Goal: Task Accomplishment & Management: Manage account settings

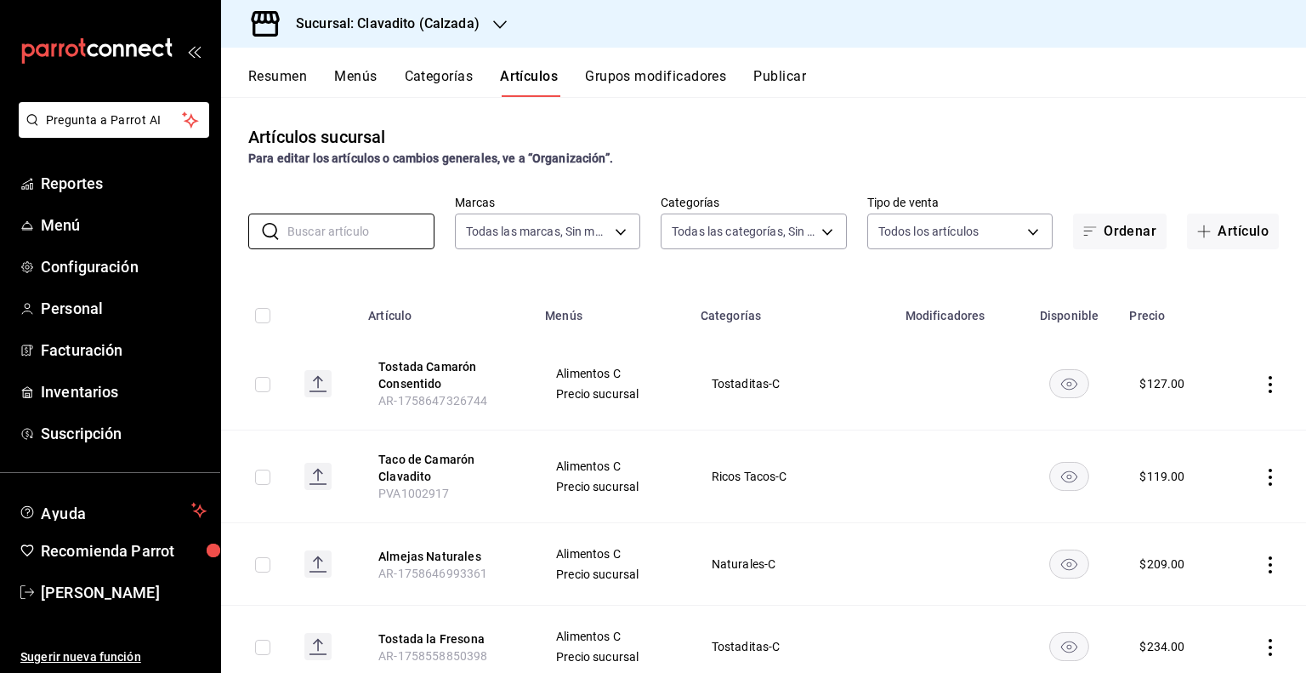
click at [435, 29] on h3 "Sucursal: Clavadito (Calzada)" at bounding box center [380, 24] width 197 height 20
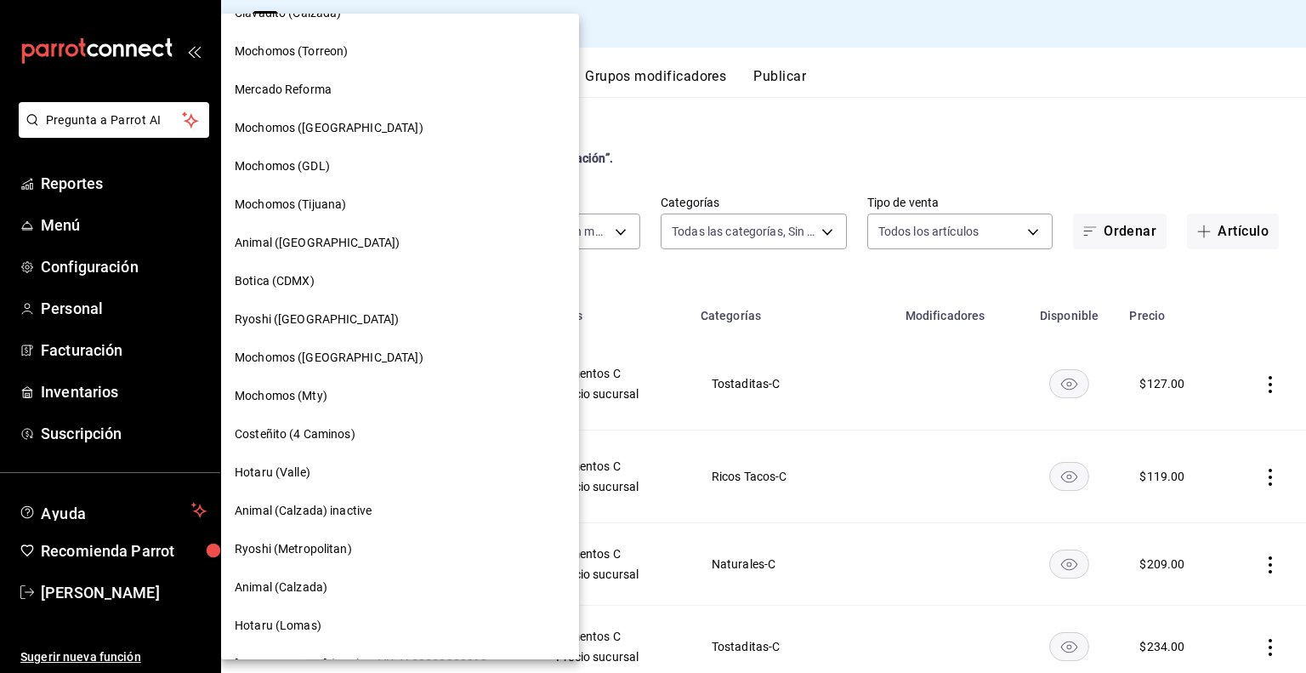
scroll to position [510, 0]
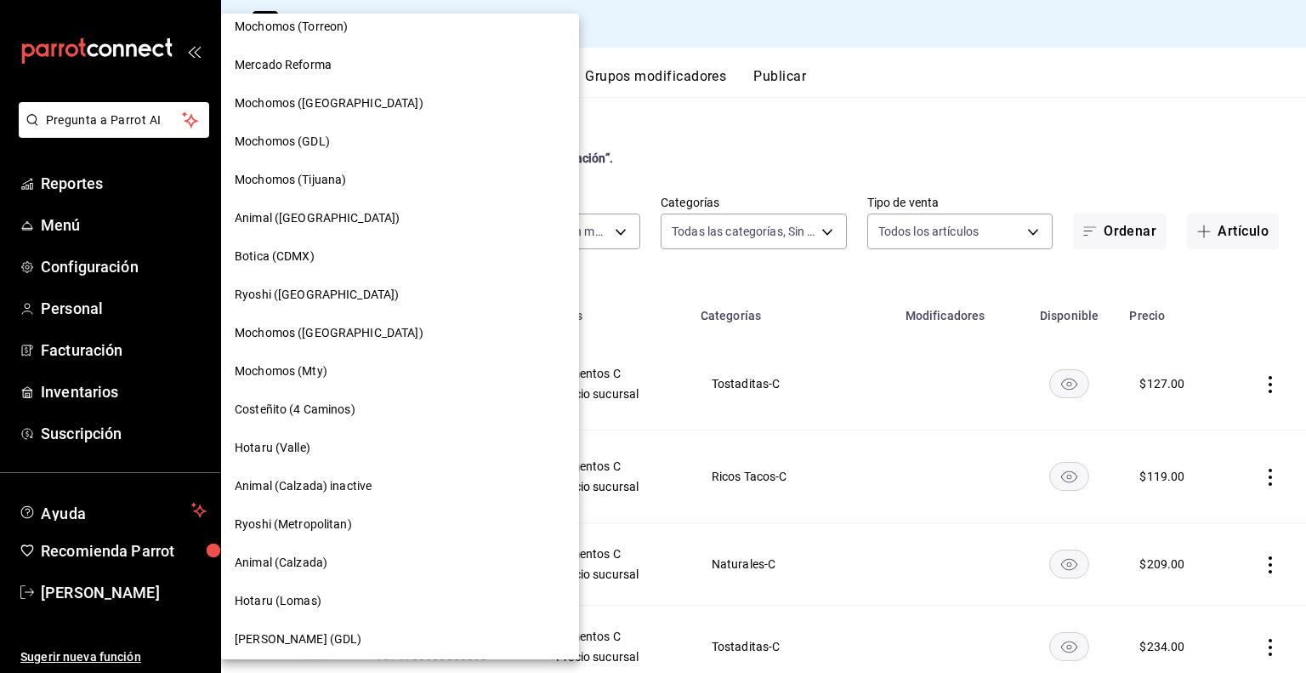
click at [303, 565] on span "Animal (Calzada)" at bounding box center [281, 563] width 93 height 18
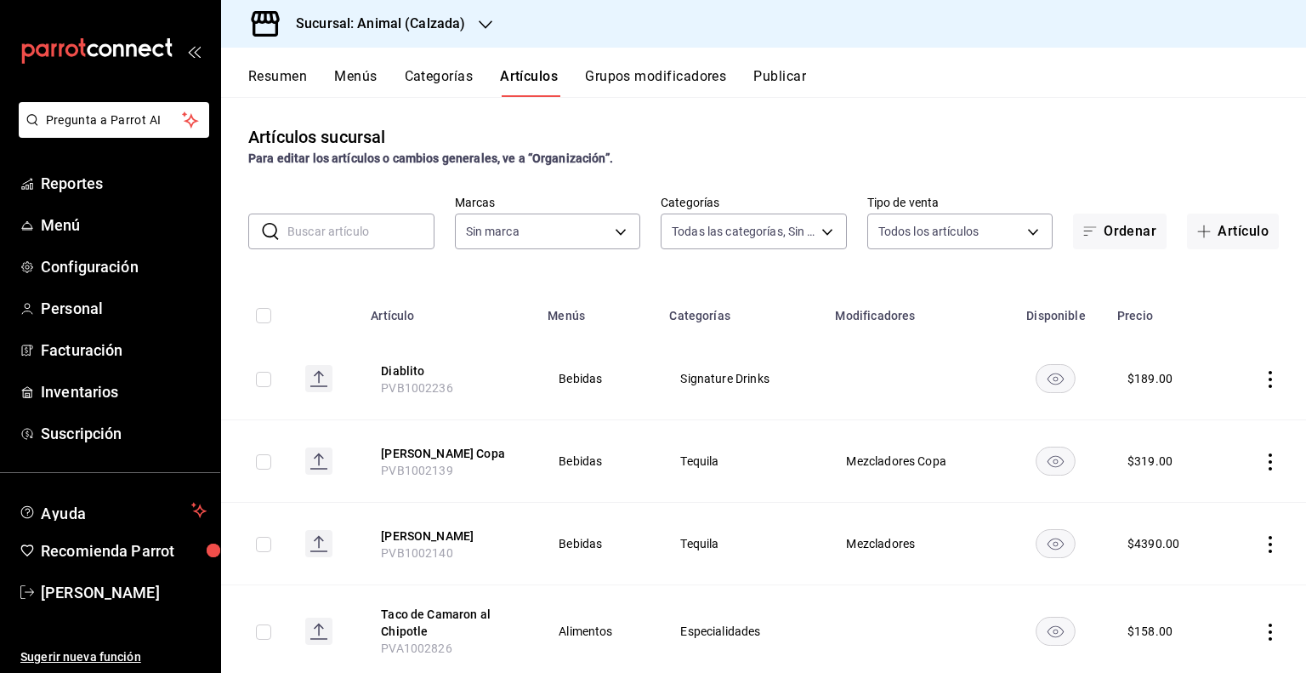
type input "577524a9-a437-43f3-84d2-cf2e6968635f,5d35a5f4-3063-4397-a550-a8f4eca83956,9bcdf…"
type input "e26472f3-9262-489d-bcba-4c6b034529c7"
click at [444, 21] on h3 "Sucursal: Animal (Calzada)" at bounding box center [373, 24] width 183 height 20
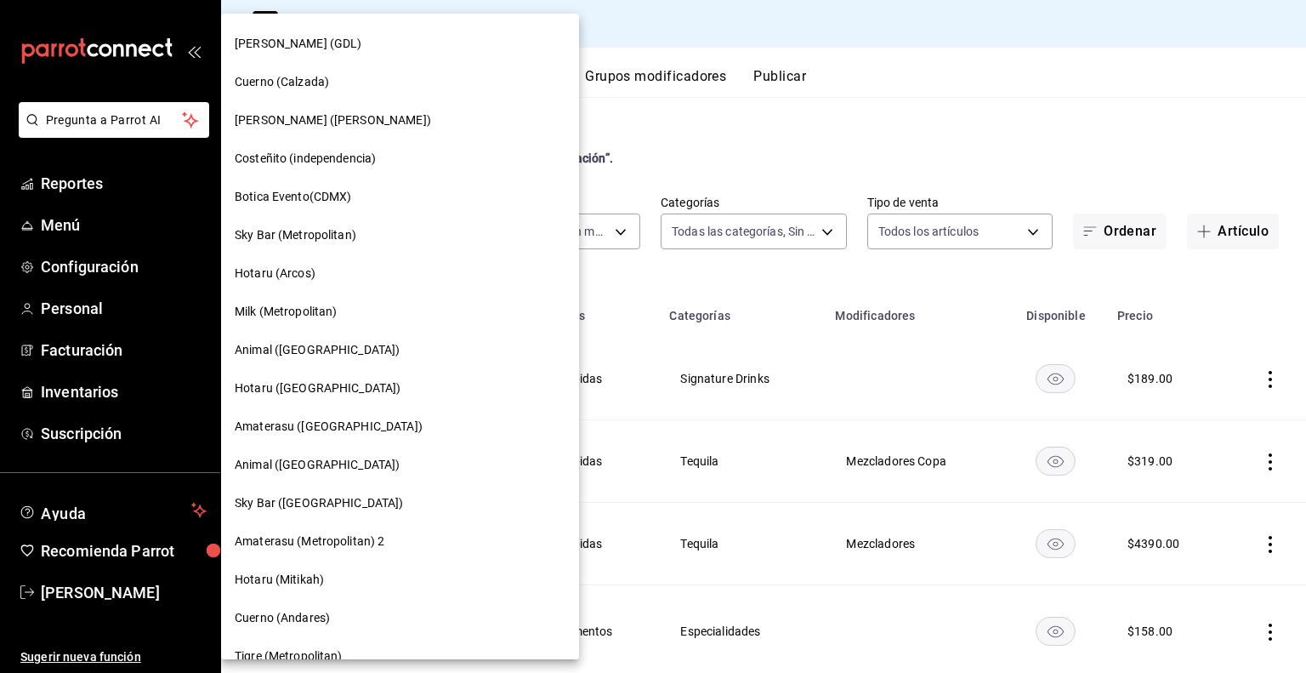
scroll to position [1242, 0]
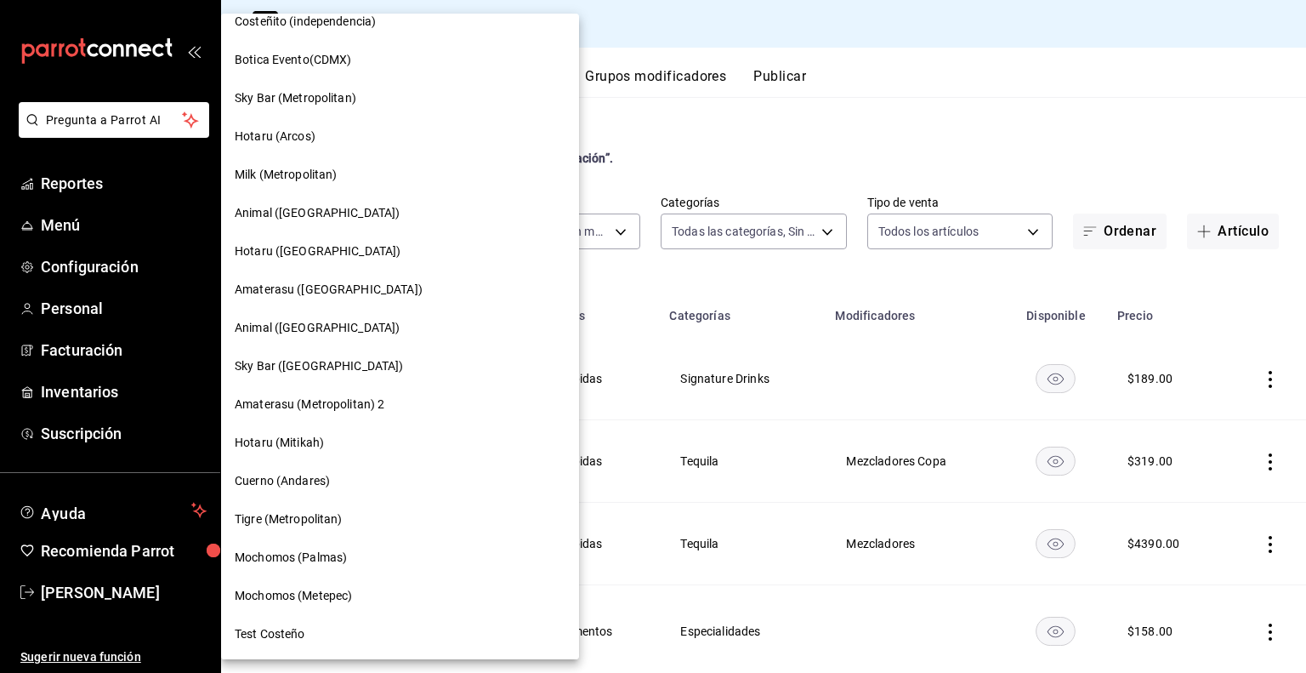
click at [725, 40] on div at bounding box center [653, 336] width 1306 height 673
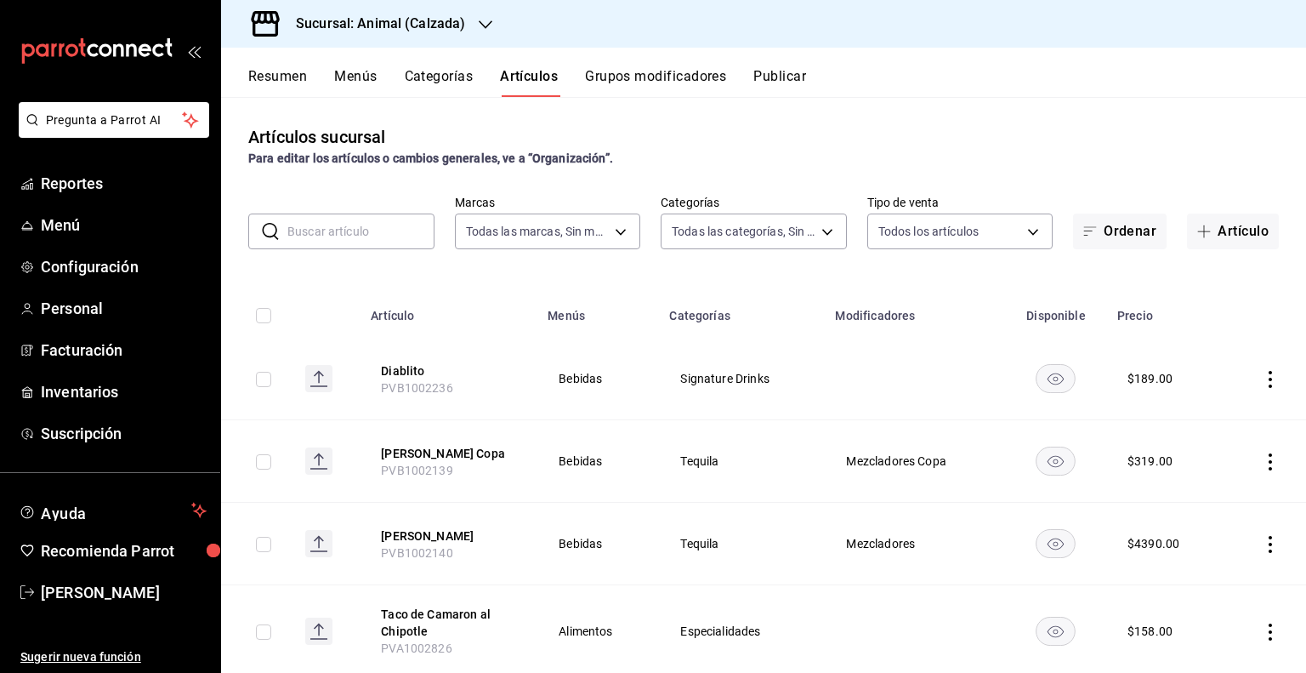
click at [975, 60] on div "Resumen Menús Categorías Artículos Grupos modificadores Publicar" at bounding box center [763, 72] width 1085 height 49
click at [338, 228] on input "text" at bounding box center [360, 231] width 147 height 34
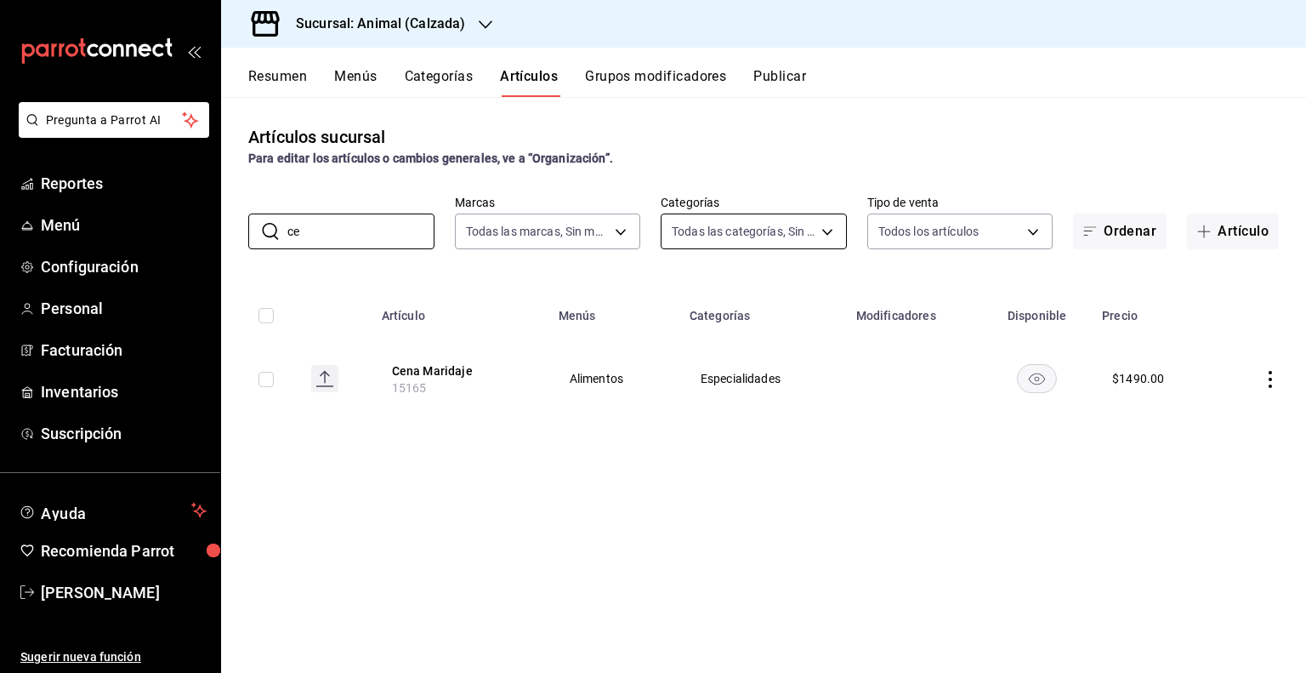
type input "c"
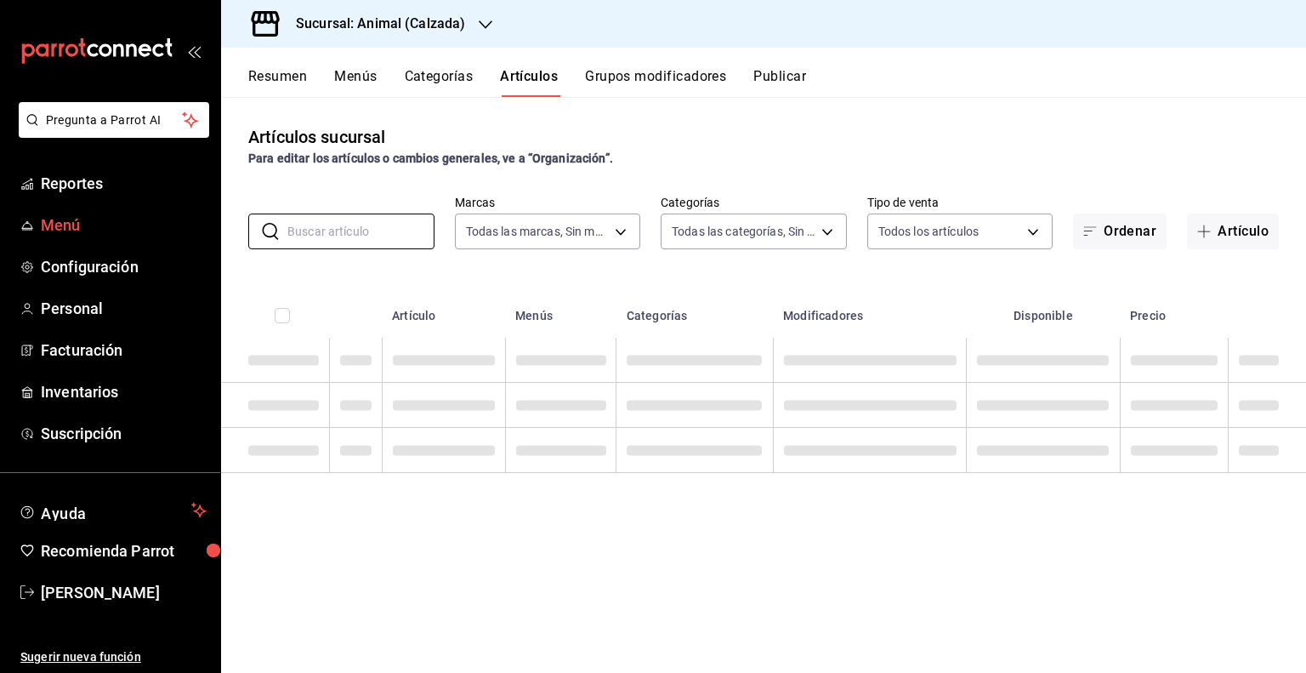
click at [67, 213] on link "Menú" at bounding box center [110, 225] width 220 height 37
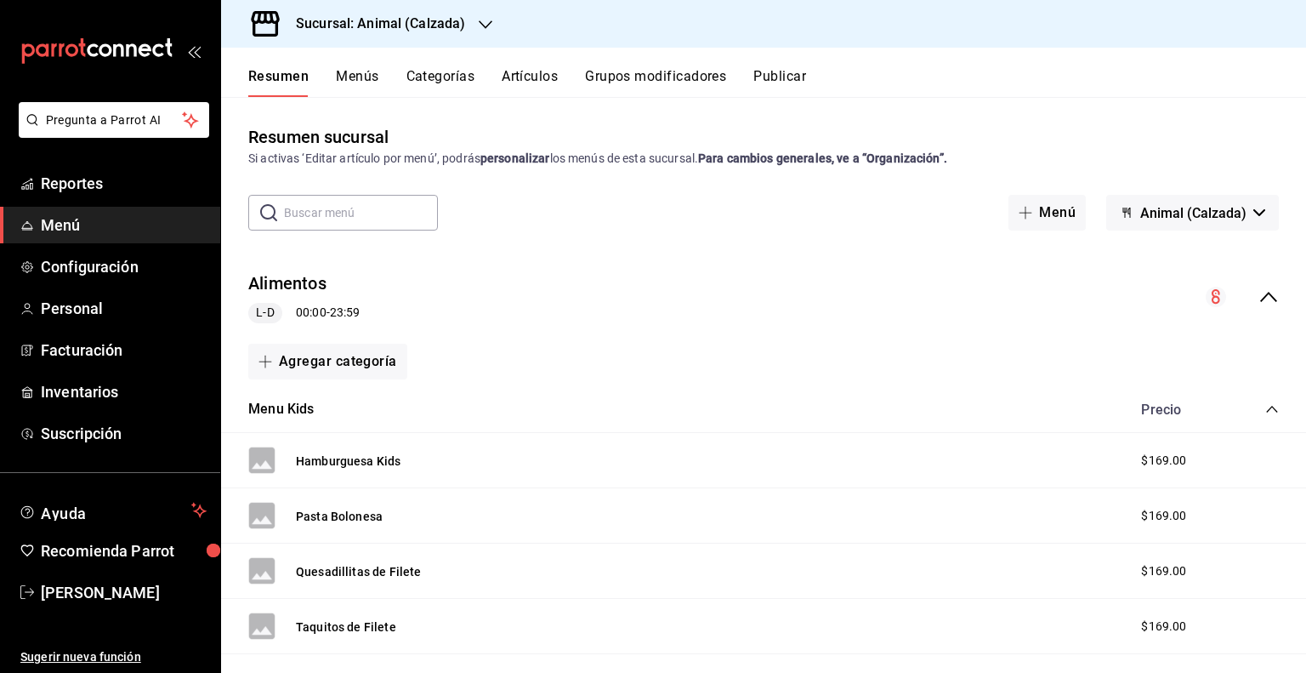
click at [429, 30] on h3 "Sucursal: Animal (Calzada)" at bounding box center [373, 24] width 183 height 20
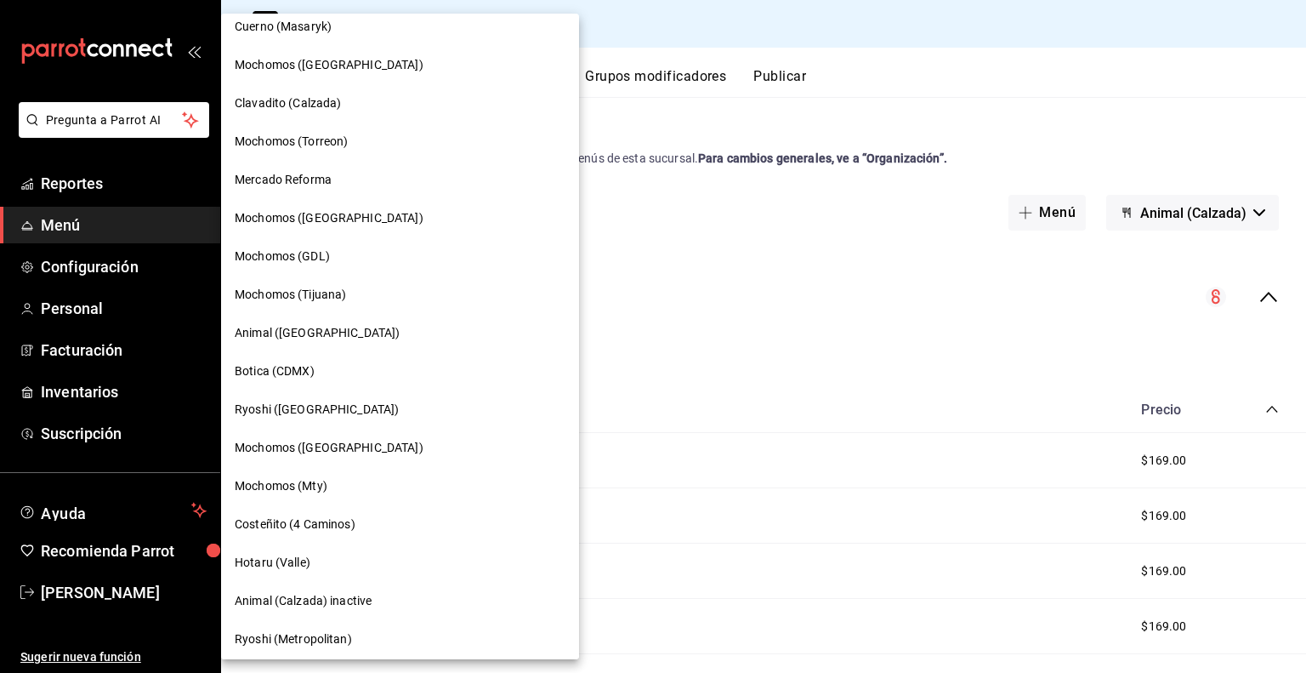
scroll to position [425, 0]
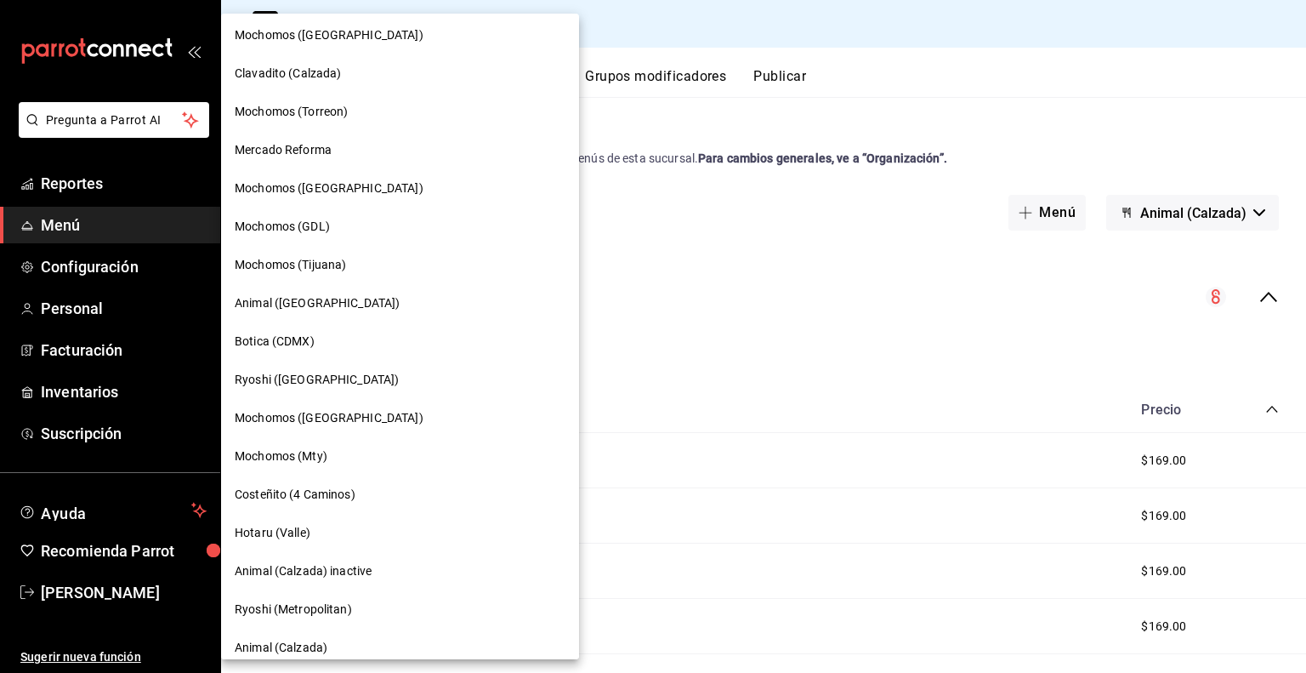
click at [293, 452] on span "Mochomos (Mty)" at bounding box center [281, 456] width 93 height 18
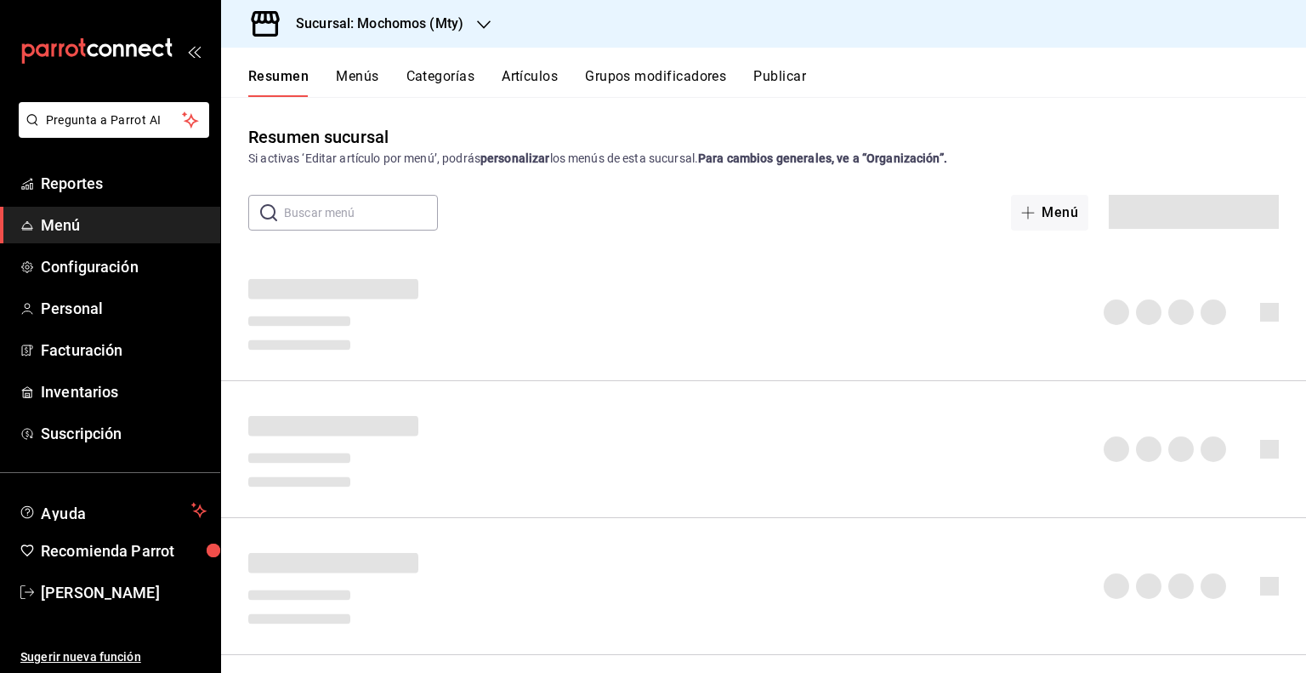
click at [524, 80] on button "Artículos" at bounding box center [530, 82] width 56 height 29
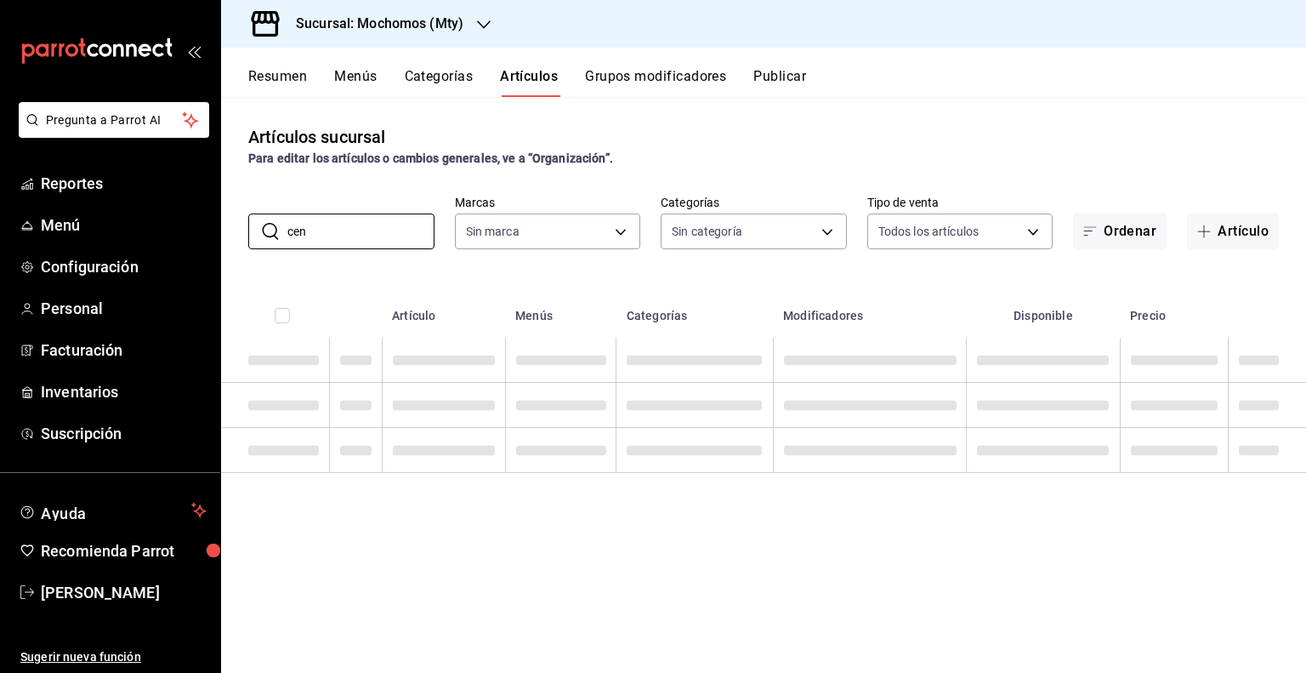
type input "cena"
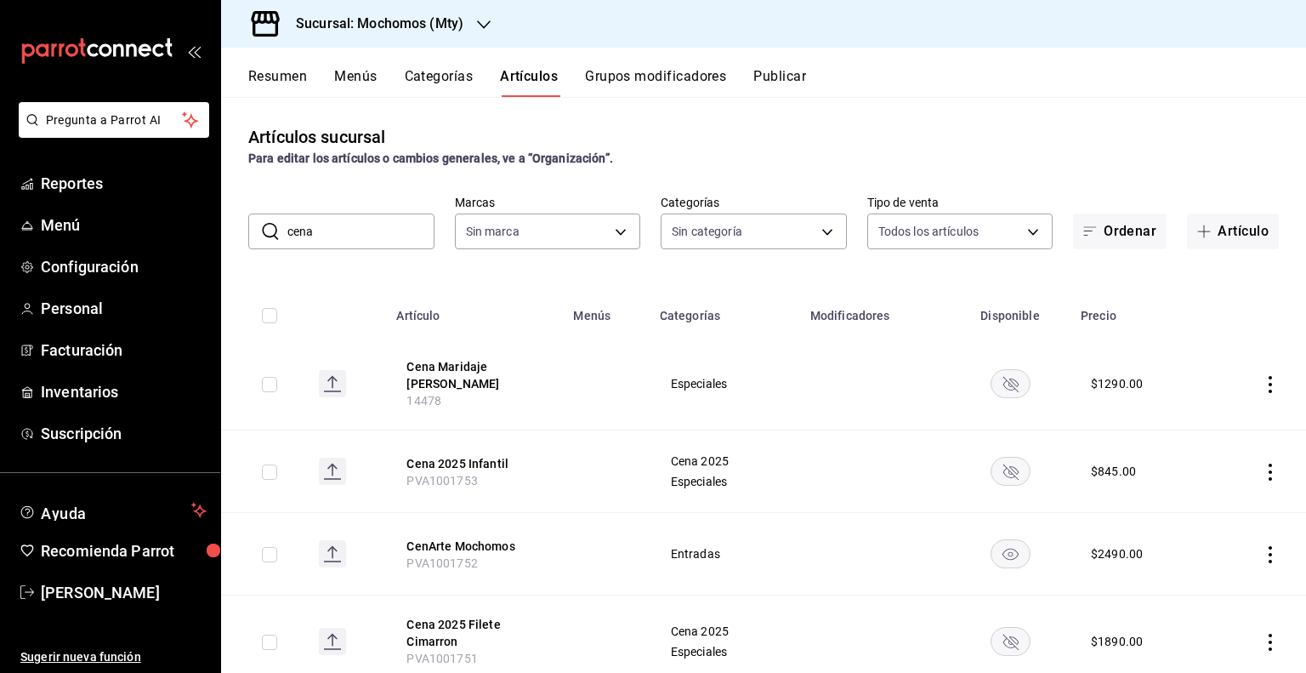
type input "b352ad34-a903-4246-b8b1-197398375429"
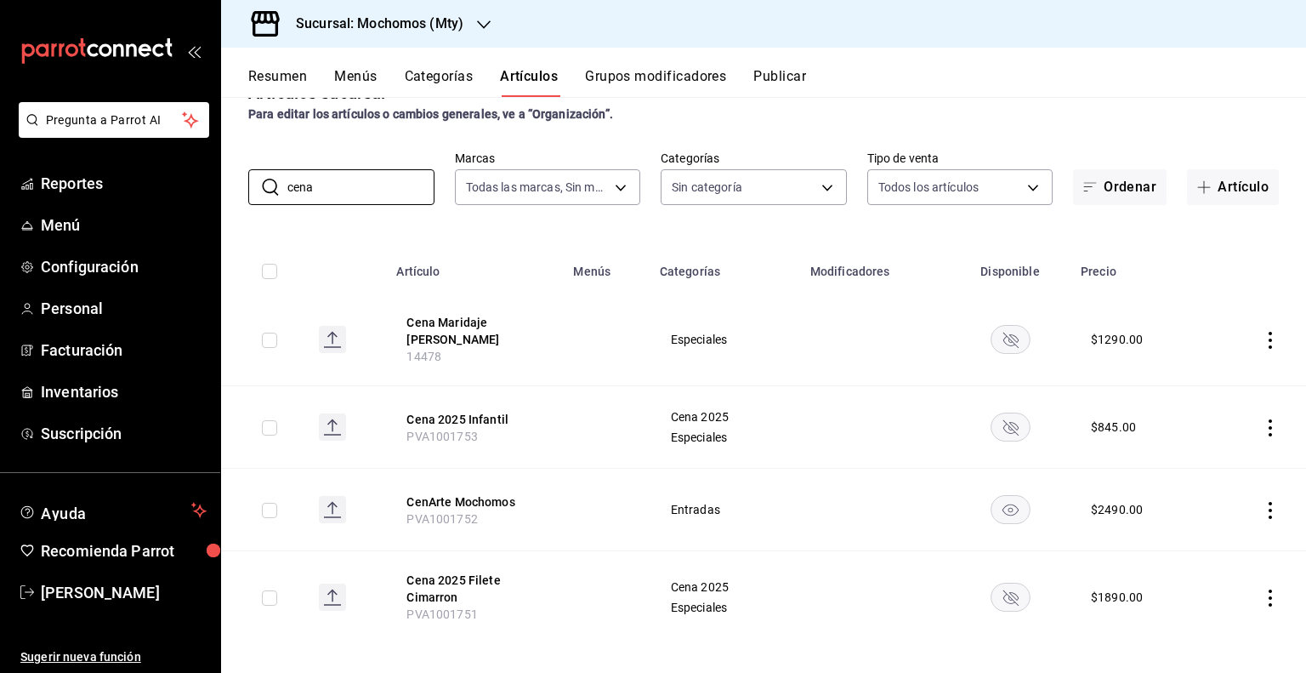
type input "cena"
drag, startPoint x: 806, startPoint y: 486, endPoint x: 783, endPoint y: 484, distance: 23.1
click at [783, 484] on td "Entradas" at bounding box center [725, 510] width 151 height 82
click at [1262, 502] on icon "actions" at bounding box center [1270, 510] width 17 height 17
click at [1224, 533] on span "Editar" at bounding box center [1207, 539] width 44 height 18
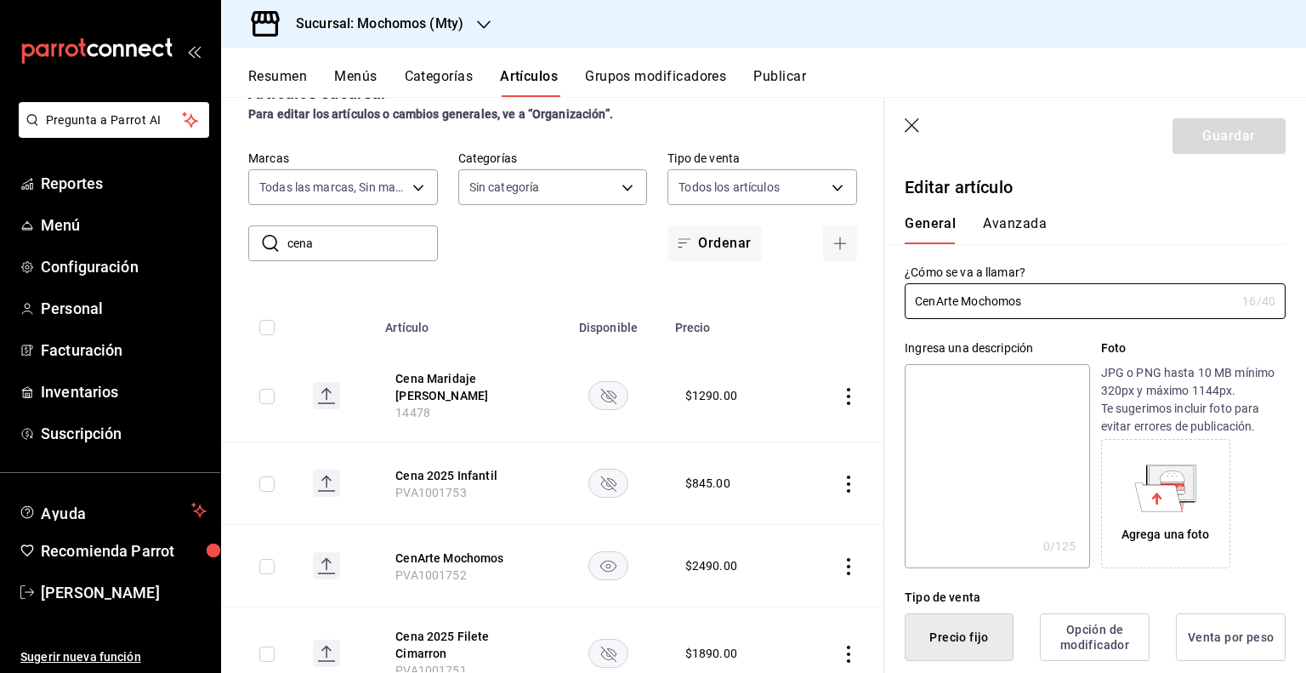
drag, startPoint x: 1067, startPoint y: 290, endPoint x: 827, endPoint y: 318, distance: 242.3
click at [827, 318] on main "Artículos sucursal Para editar los artículos o cambios generales, ve a “Organiz…" at bounding box center [763, 385] width 1085 height 576
paste input "EXPERIENCIA CASA DRAGONES"
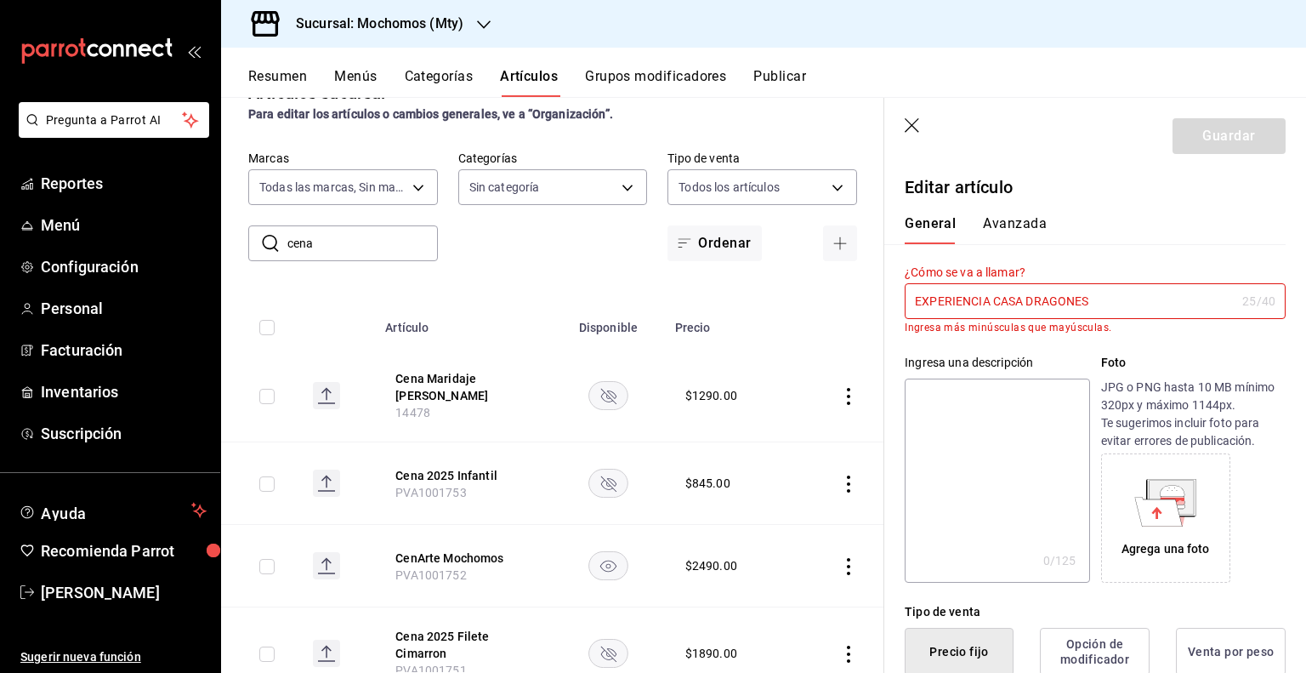
click at [1143, 292] on input "EXPERIENCIA CASA DRAGONES" at bounding box center [1070, 301] width 331 height 34
drag, startPoint x: 1119, startPoint y: 298, endPoint x: 832, endPoint y: 314, distance: 287.9
click at [832, 314] on main "Artículos sucursal Para editar los artículos o cambios generales, ve a “Organiz…" at bounding box center [763, 385] width 1085 height 576
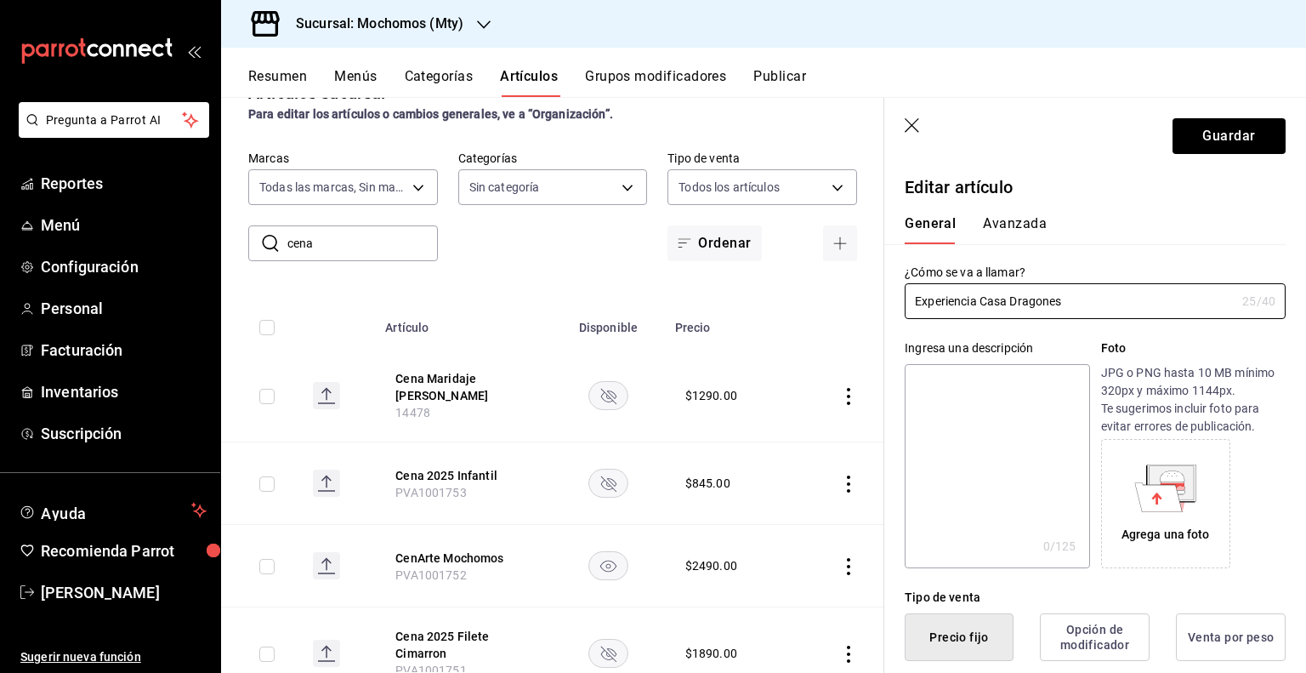
type input "Experiencia Casa Dragones"
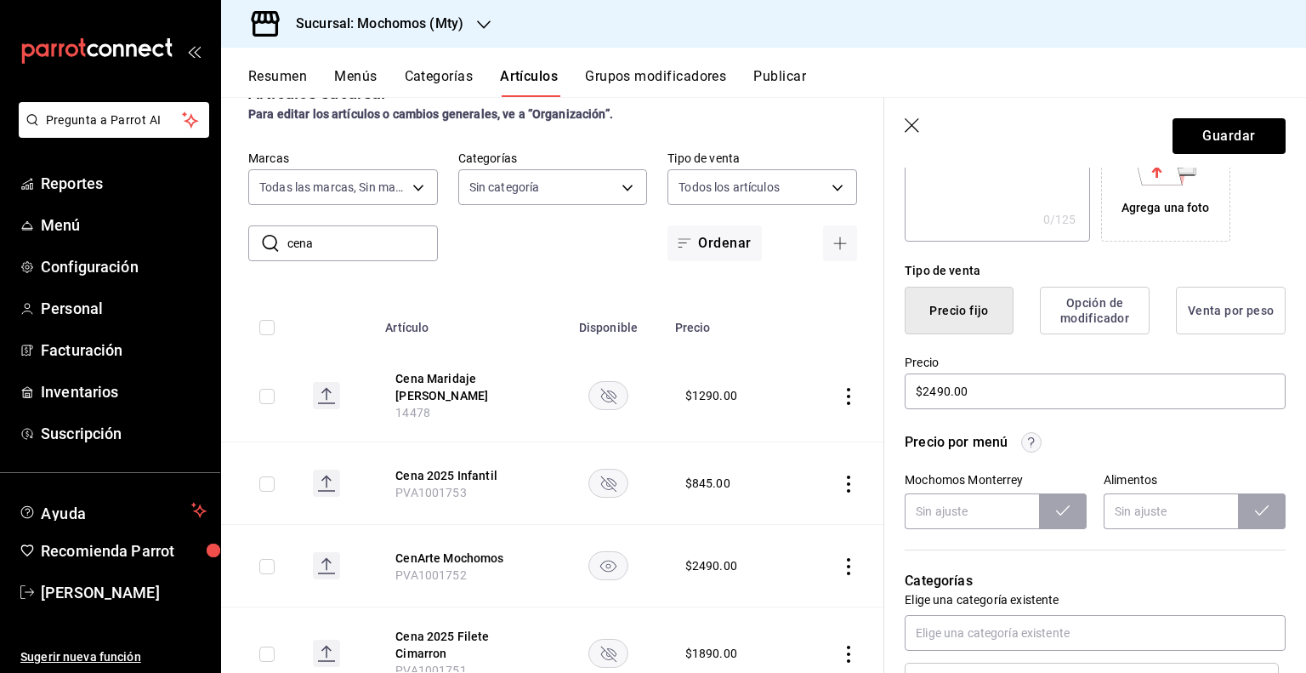
scroll to position [340, 0]
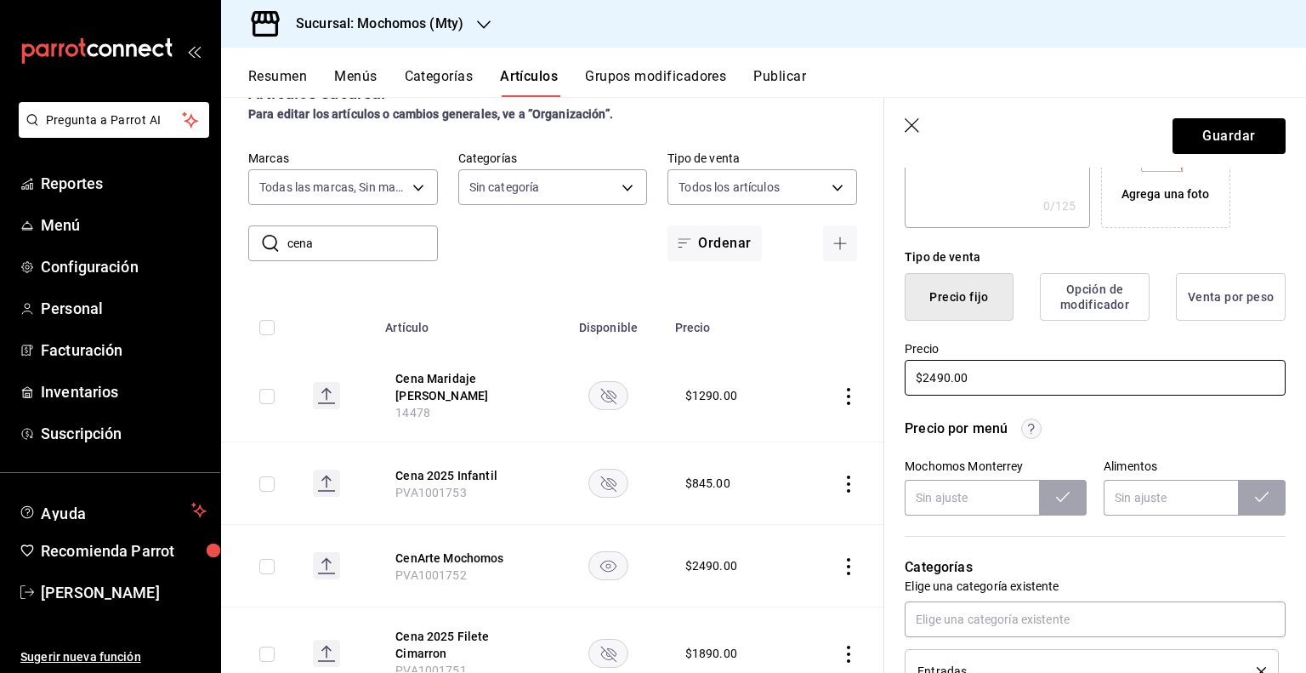
click at [984, 391] on input "$2490.00" at bounding box center [1095, 378] width 381 height 36
click at [935, 377] on input "$2490.00" at bounding box center [1095, 378] width 381 height 36
type input "$2290.00"
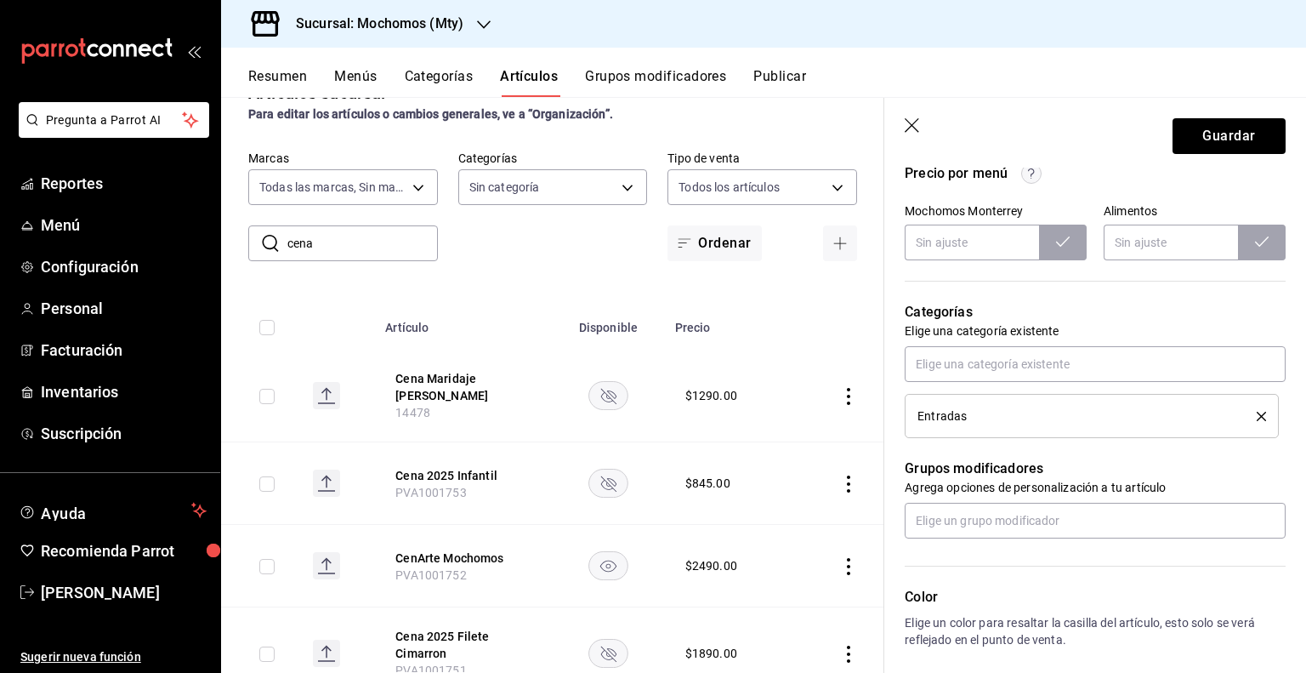
scroll to position [680, 0]
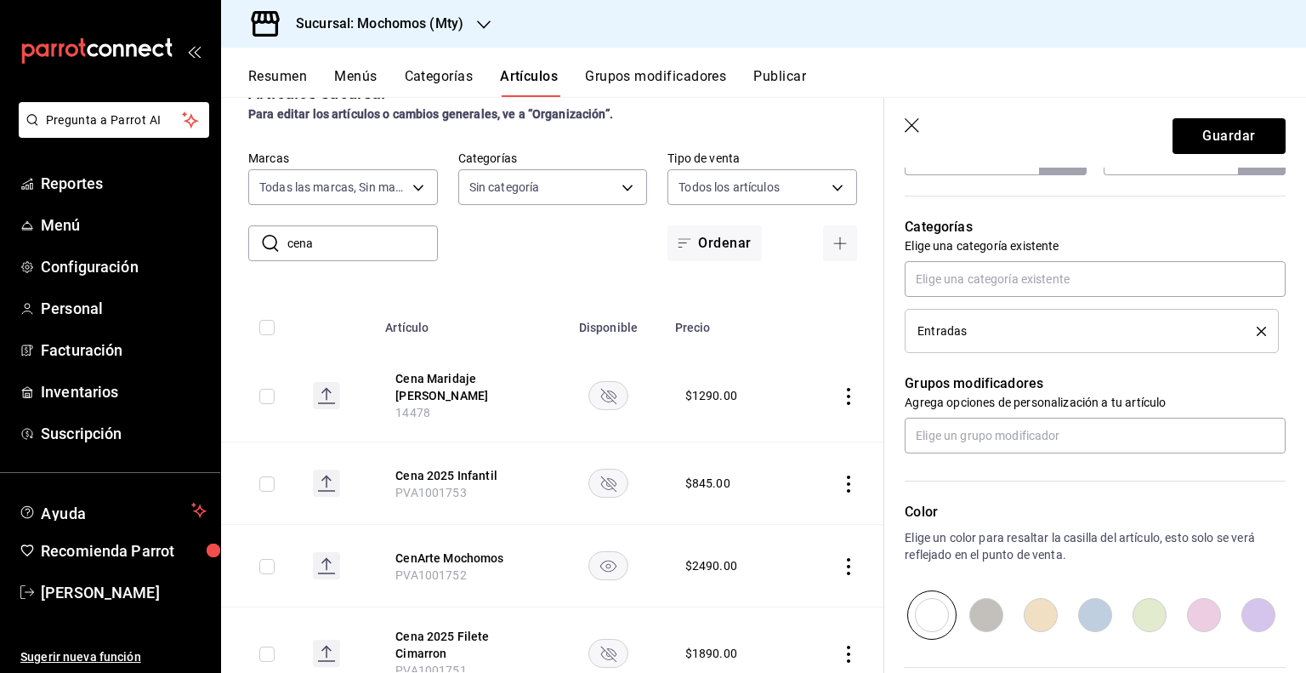
click at [986, 334] on div "Entradas" at bounding box center [1075, 331] width 314 height 12
click at [1257, 331] on icon "delete" at bounding box center [1261, 331] width 9 height 9
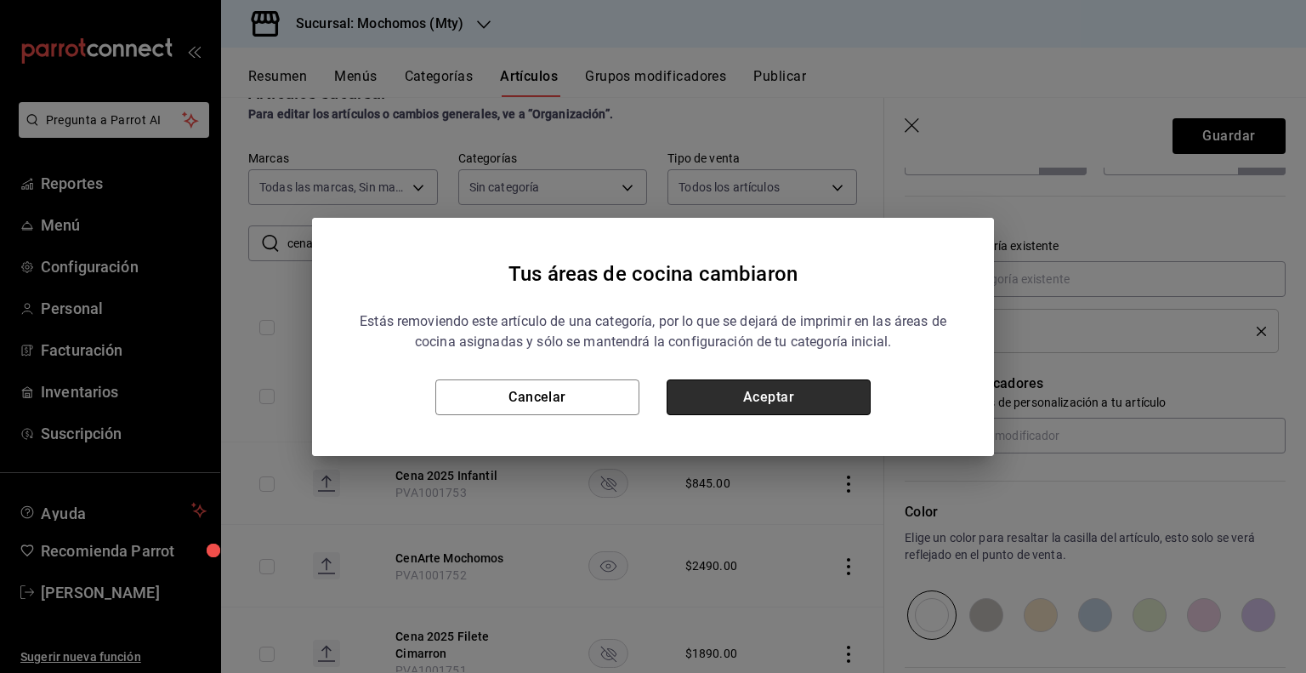
click at [855, 391] on button "Aceptar" at bounding box center [769, 397] width 204 height 36
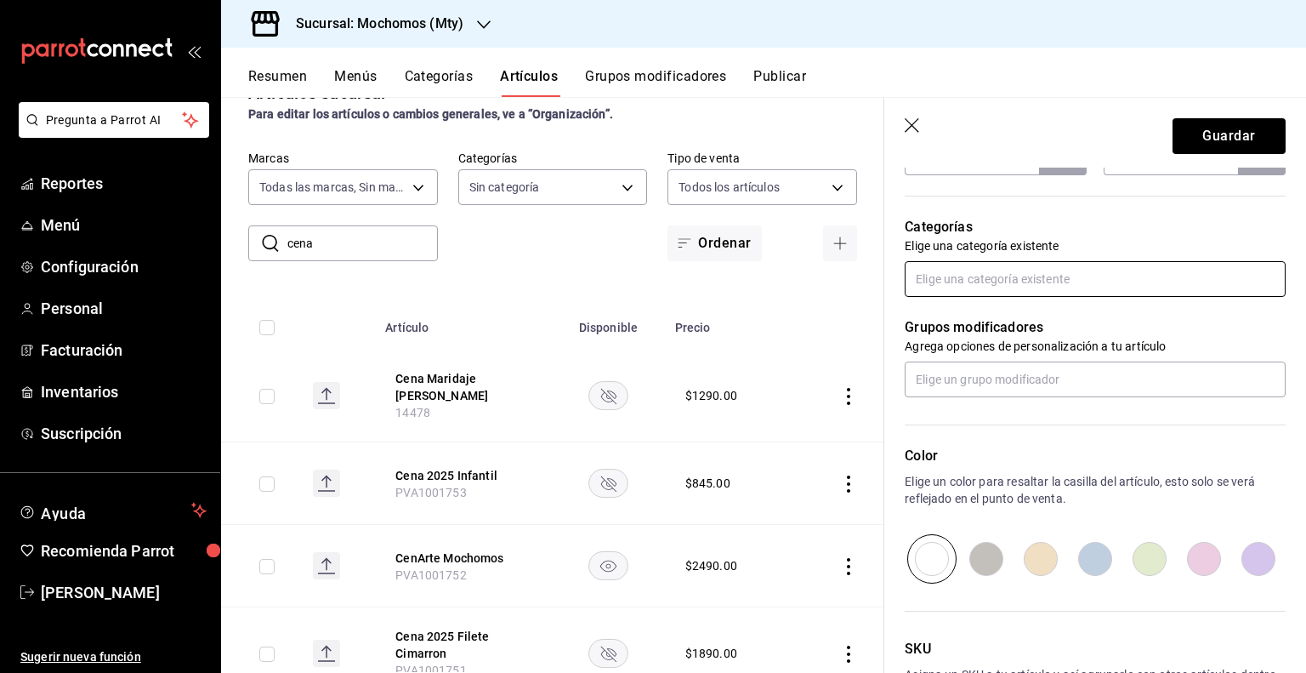
click at [1129, 281] on input "text" at bounding box center [1095, 279] width 381 height 36
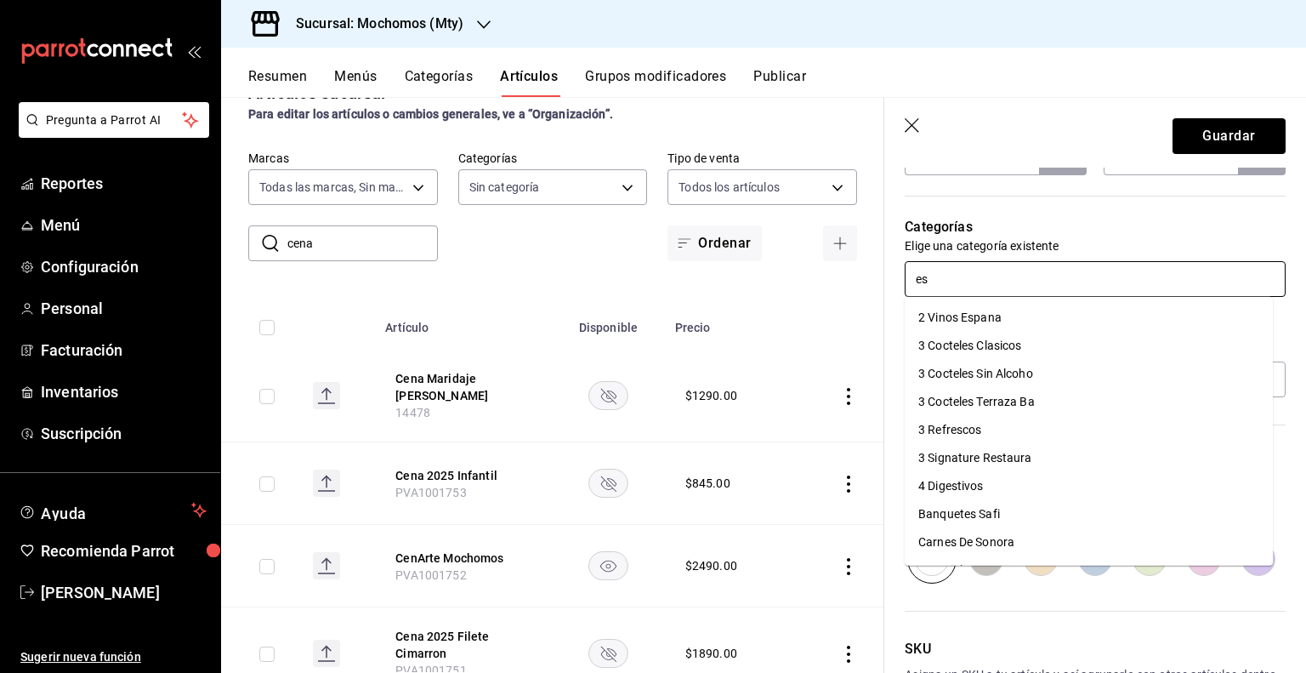
type input "esp"
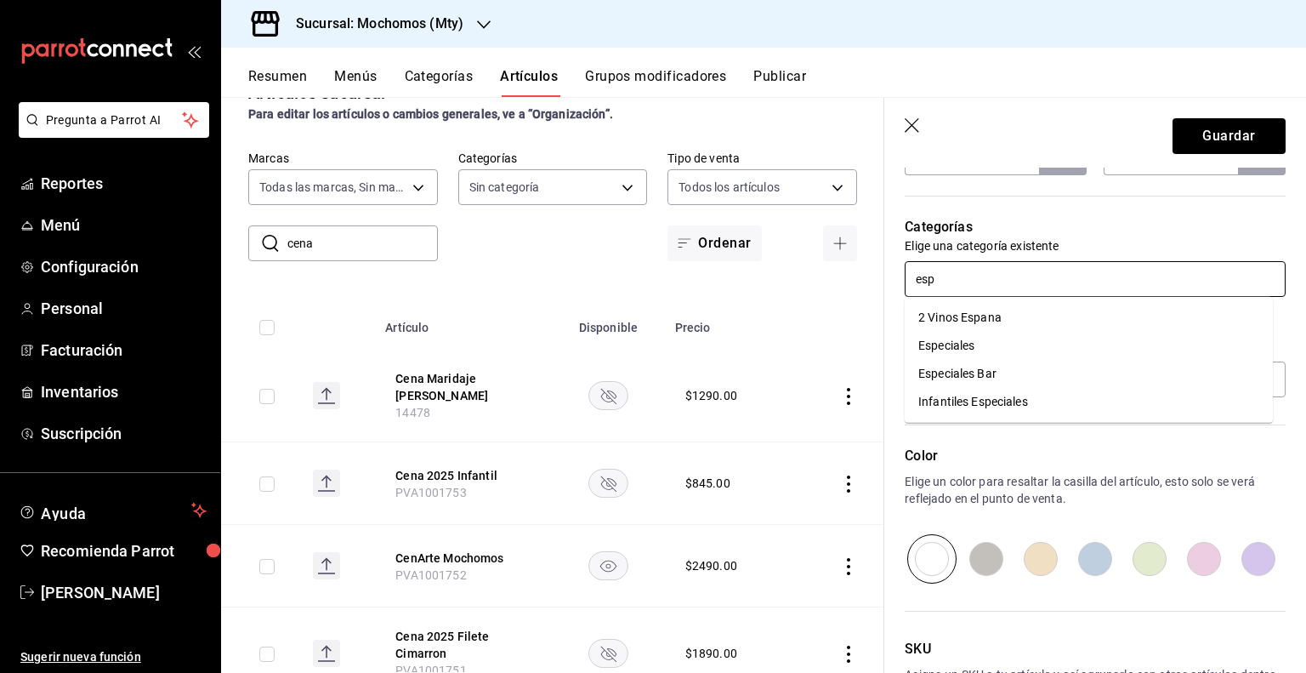
click at [1019, 349] on li "Especiales" at bounding box center [1089, 346] width 368 height 28
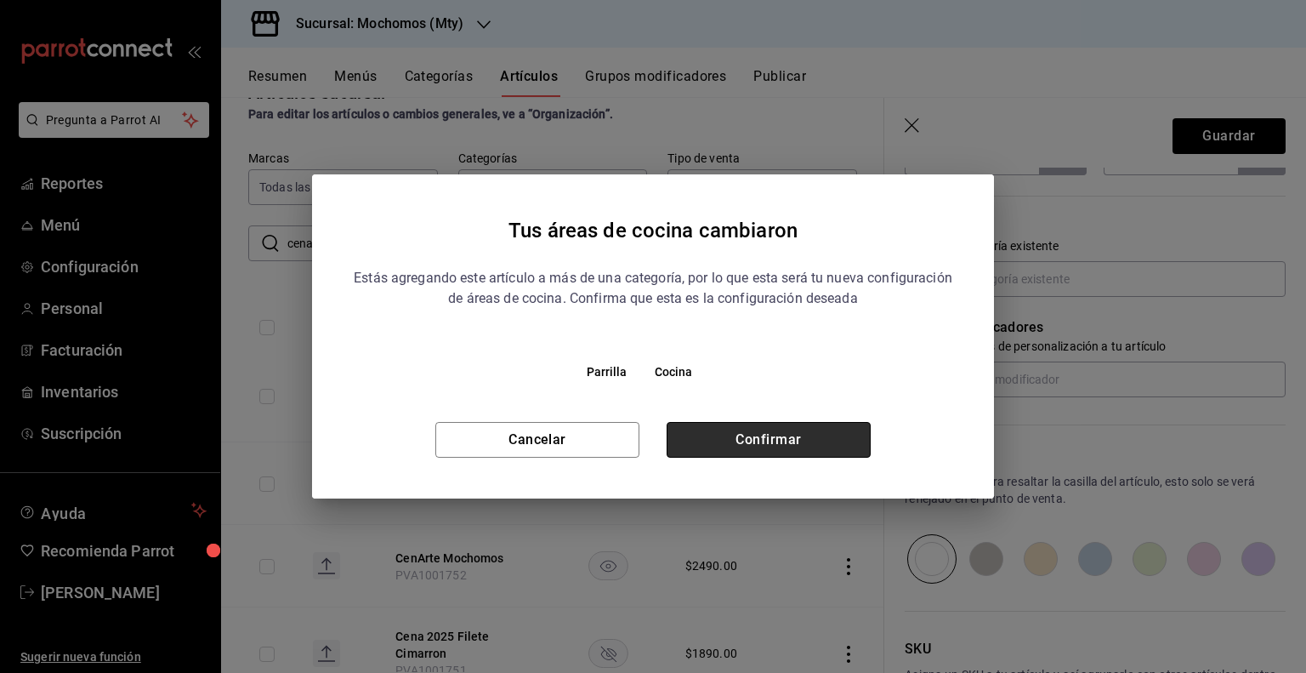
click at [724, 430] on button "Confirmar" at bounding box center [769, 440] width 204 height 36
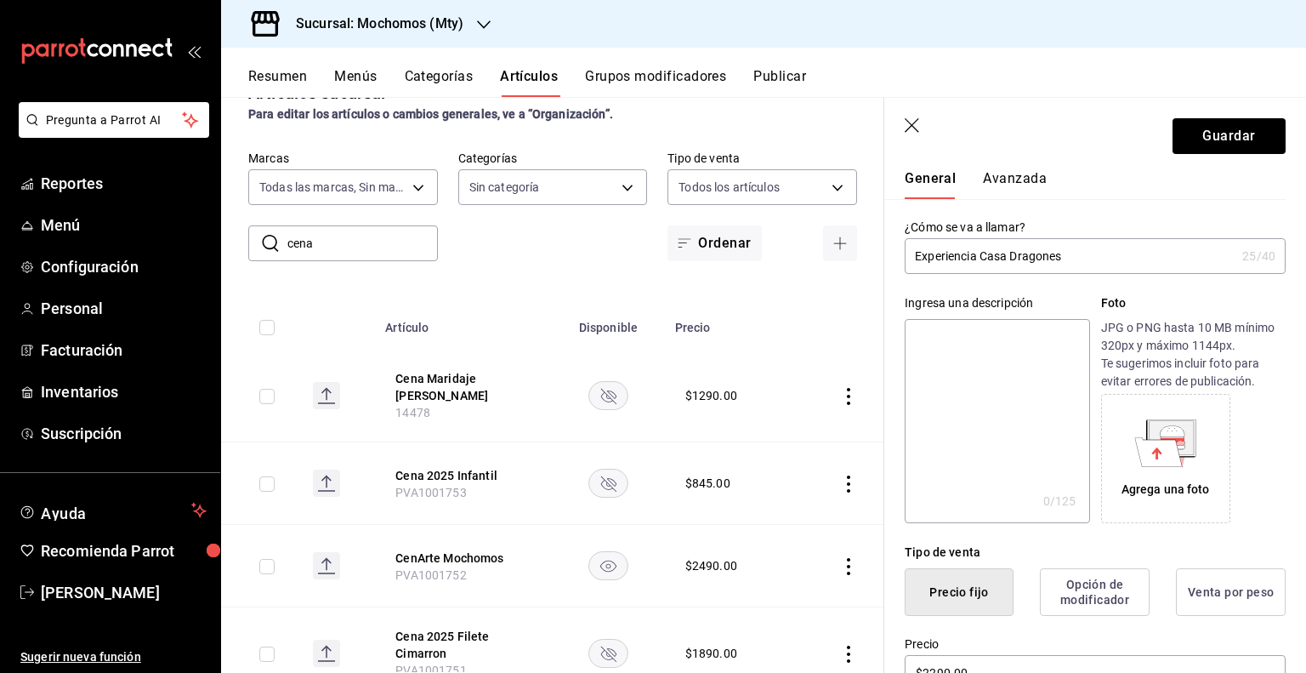
scroll to position [0, 0]
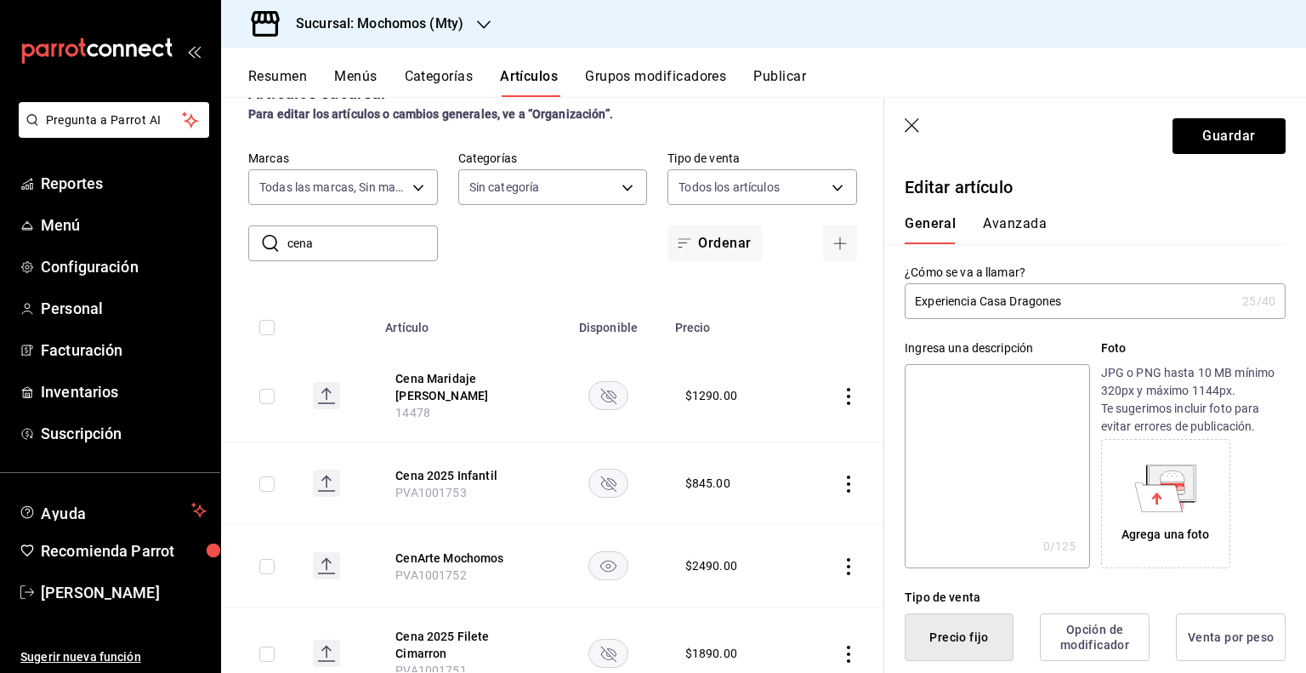
click at [1029, 220] on button "Avanzada" at bounding box center [1015, 229] width 64 height 29
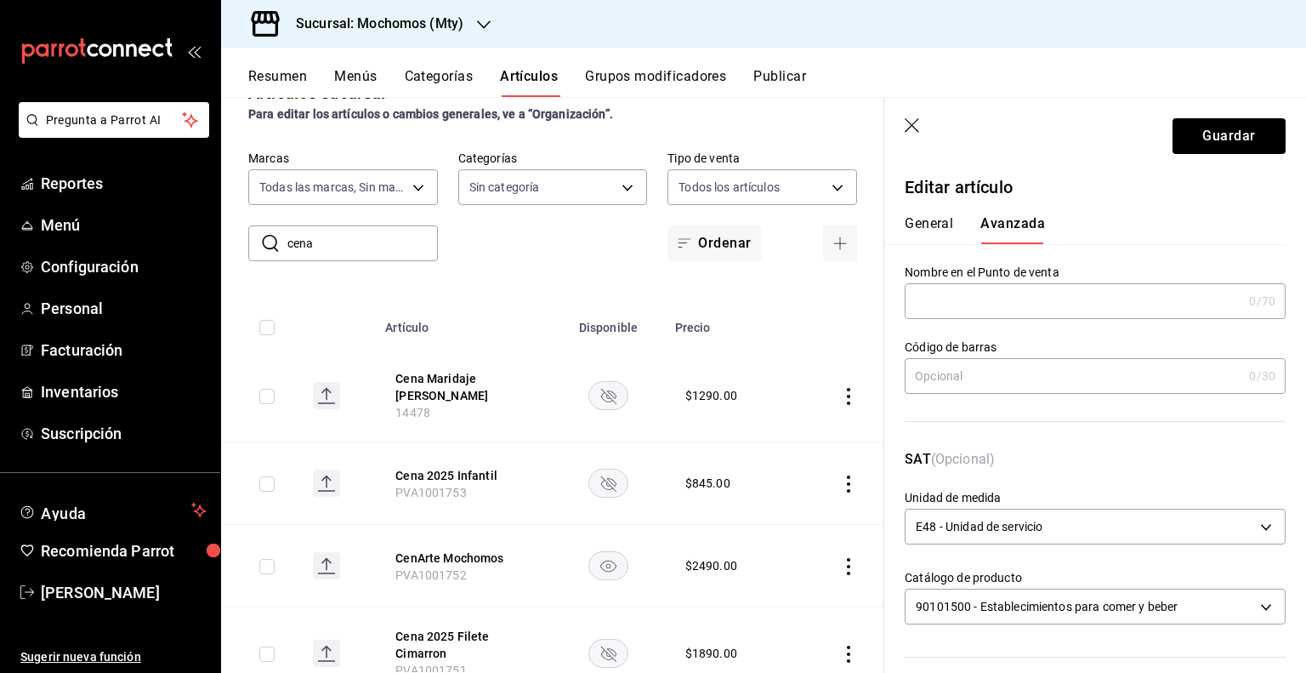
click at [956, 231] on div "General [PERSON_NAME]" at bounding box center [1085, 229] width 361 height 29
click at [943, 228] on button "General" at bounding box center [929, 229] width 48 height 29
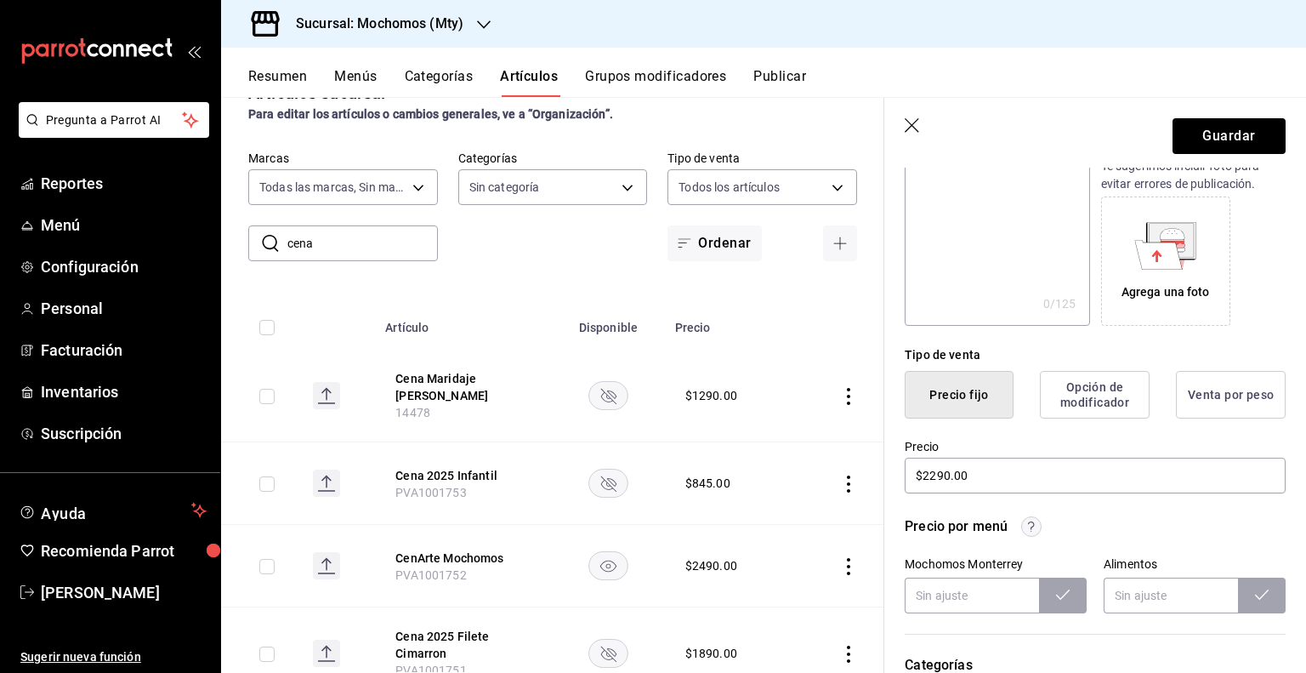
scroll to position [340, 0]
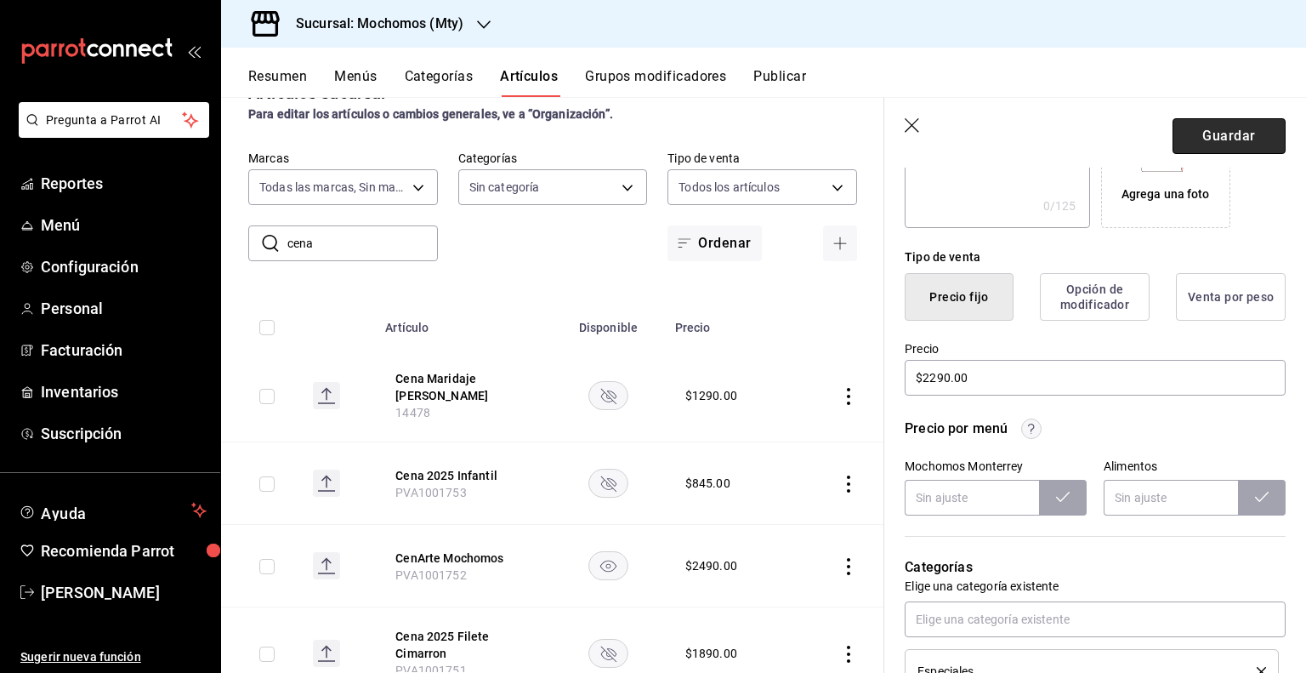
click at [1245, 145] on button "Guardar" at bounding box center [1229, 136] width 113 height 36
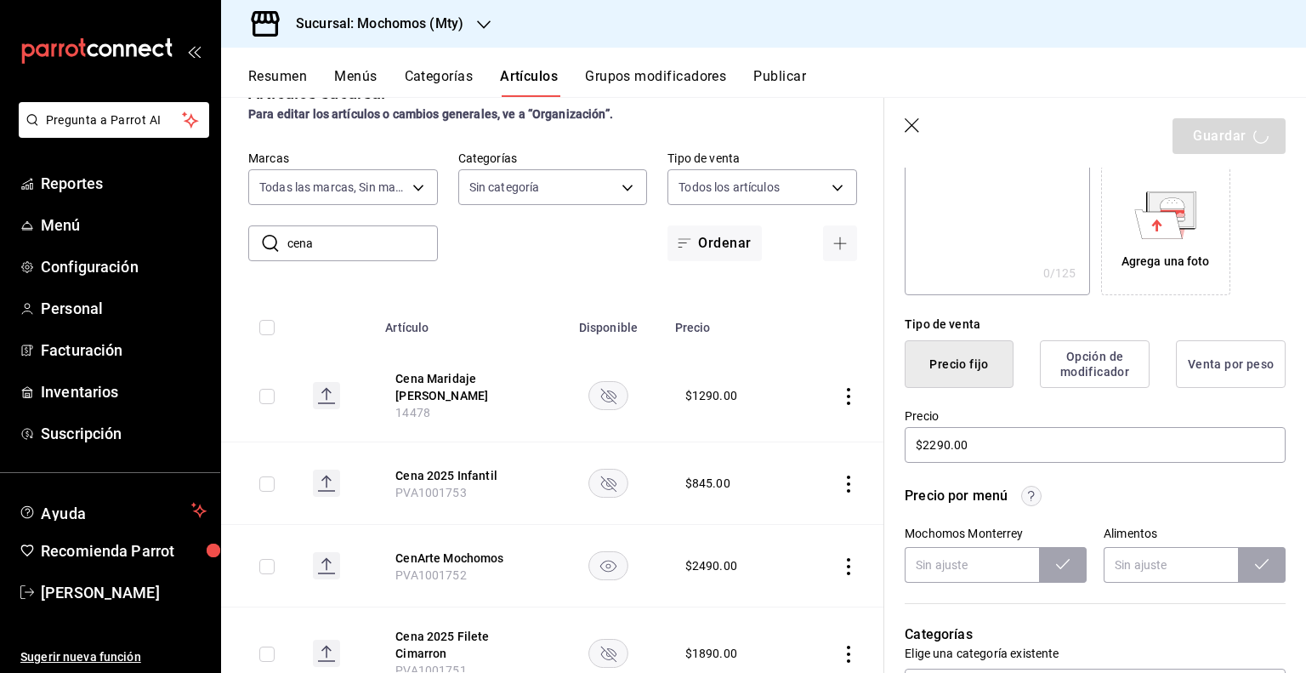
scroll to position [255, 0]
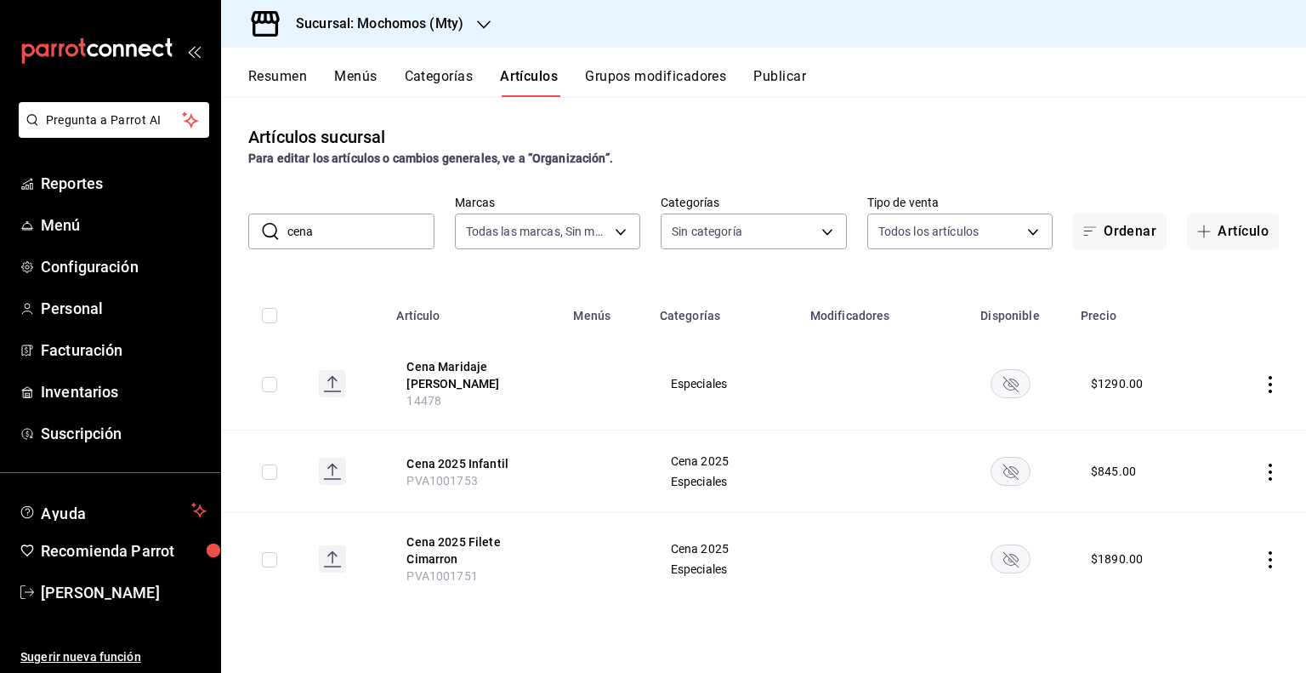
click at [786, 81] on button "Publicar" at bounding box center [779, 82] width 53 height 29
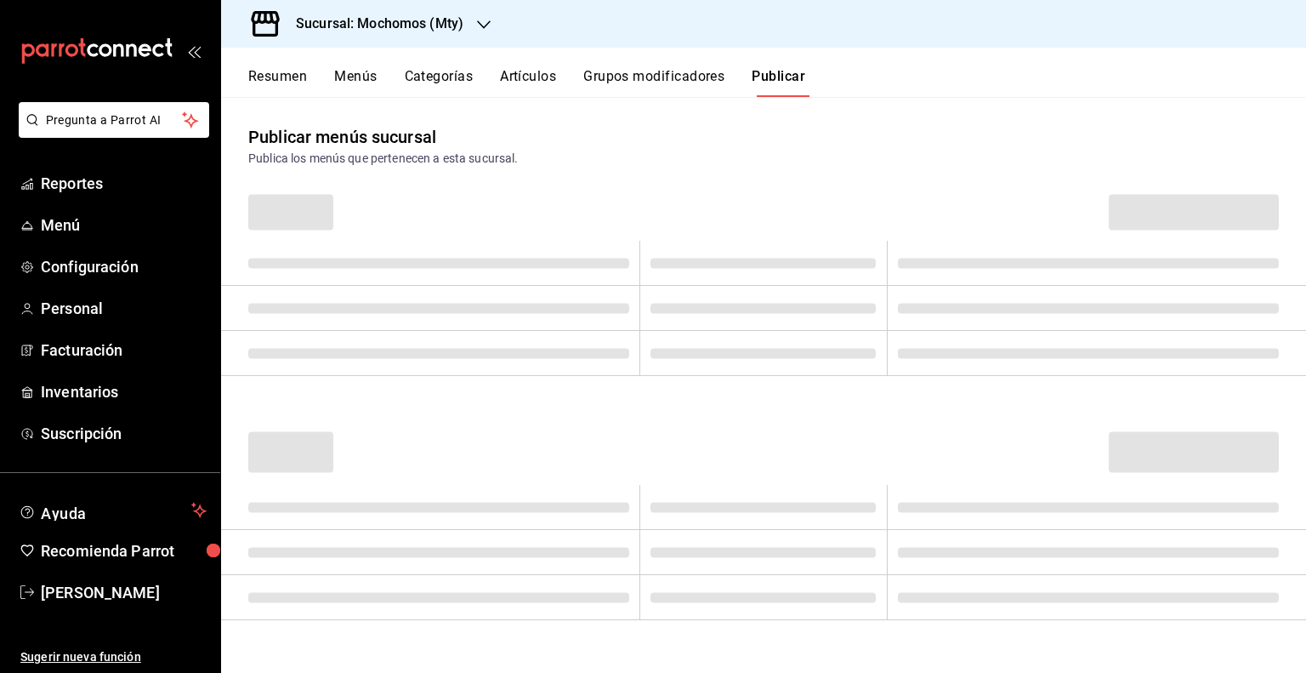
click at [539, 81] on button "Artículos" at bounding box center [528, 82] width 56 height 29
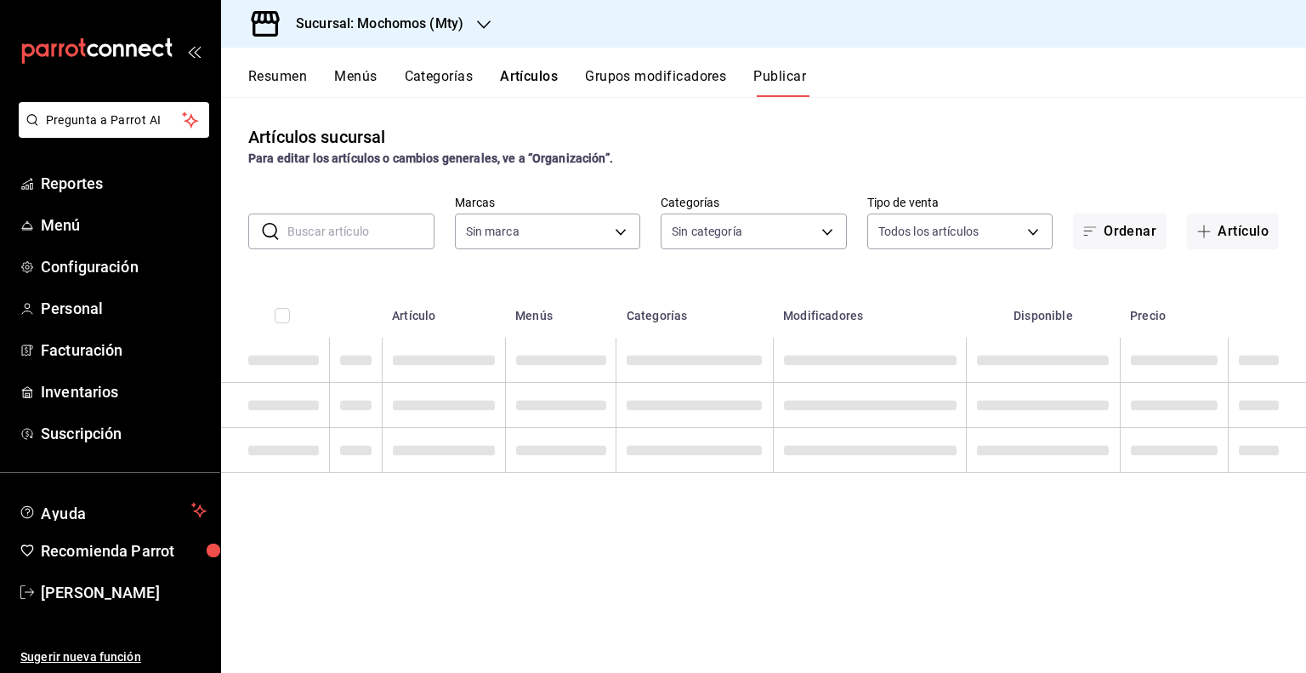
type input "b352ad34-a903-4246-b8b1-197398375429"
click at [805, 73] on button "Publicar" at bounding box center [779, 82] width 53 height 29
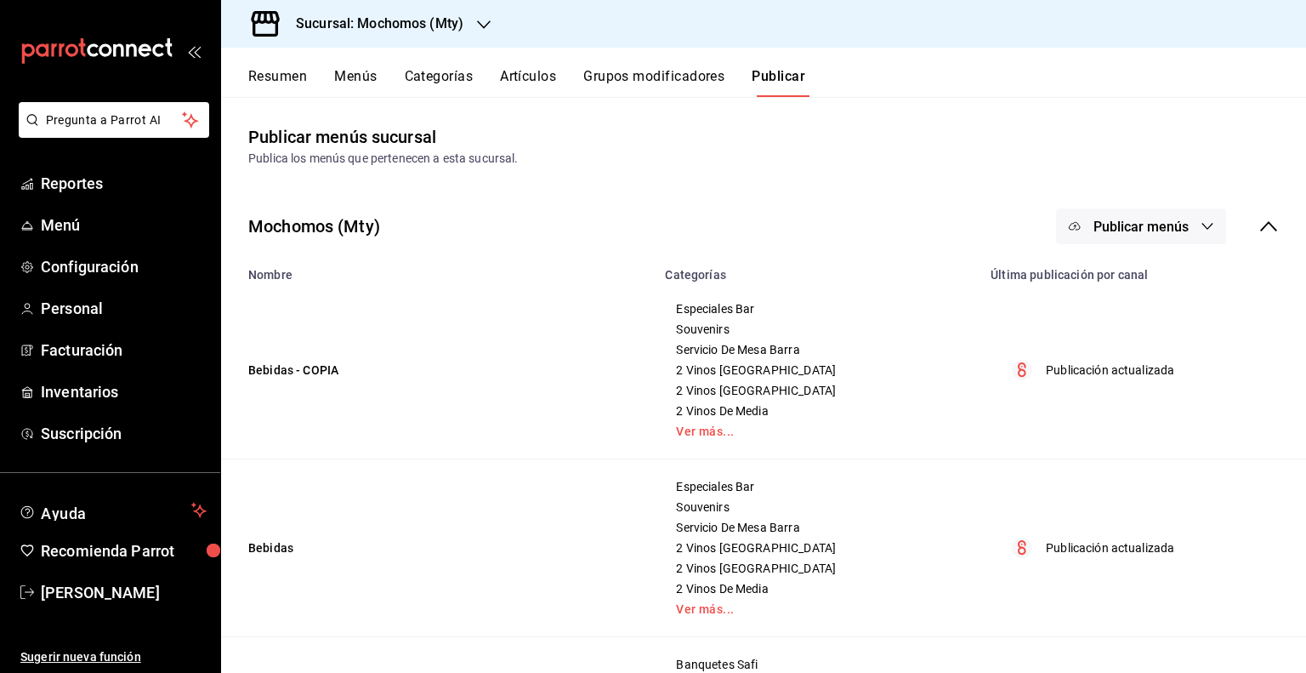
click at [1201, 228] on icon "button" at bounding box center [1208, 226] width 14 height 14
click at [1156, 271] on li "Punto de venta" at bounding box center [1129, 282] width 156 height 48
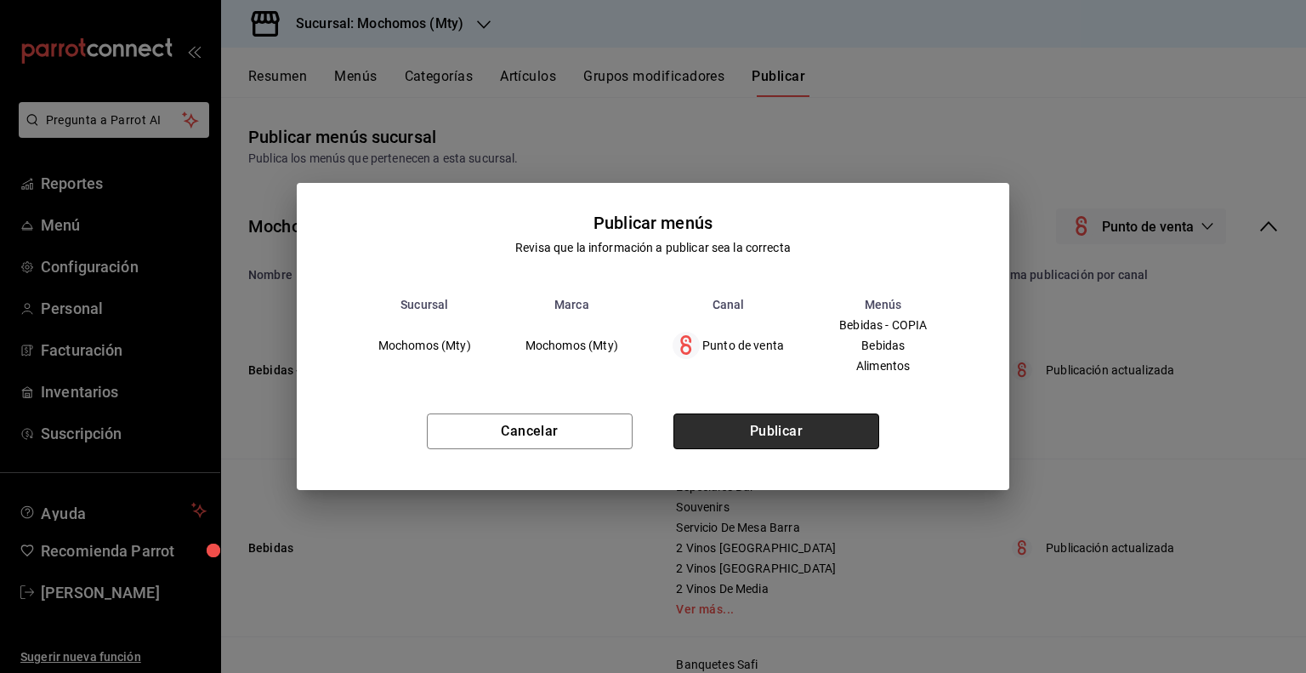
click at [720, 423] on button "Publicar" at bounding box center [776, 431] width 206 height 36
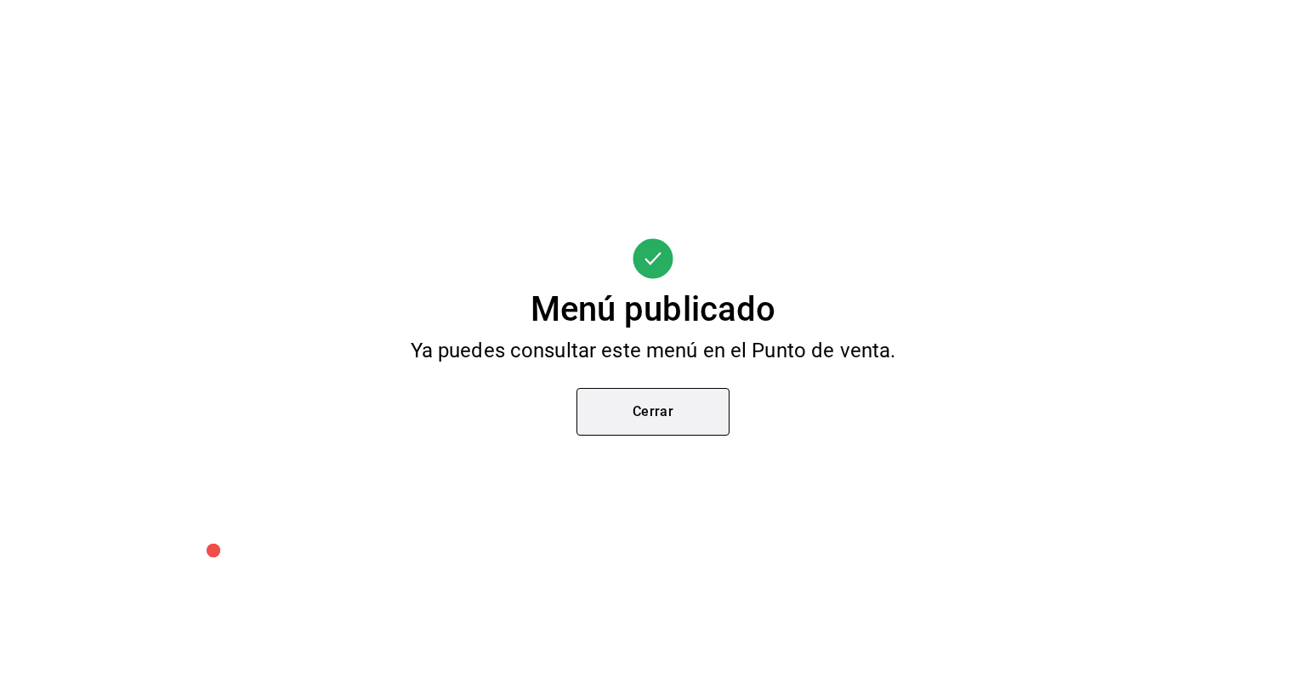
click at [684, 404] on button "Cerrar" at bounding box center [653, 412] width 153 height 48
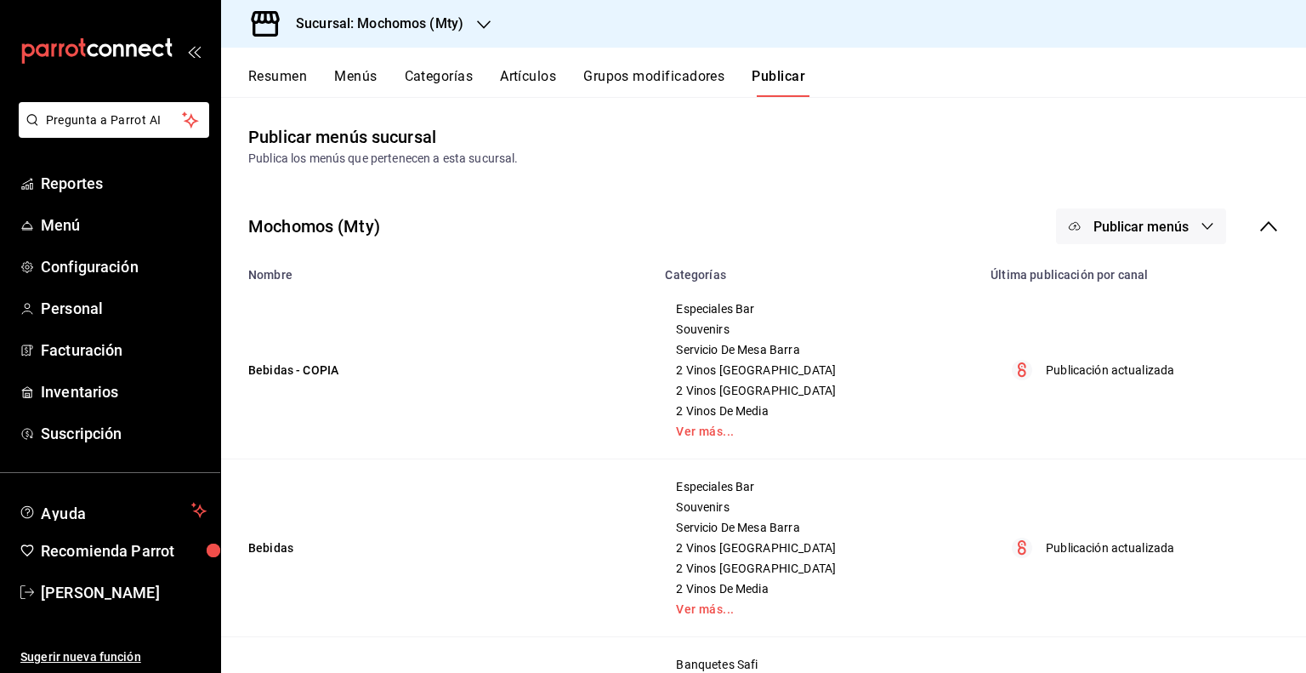
click at [735, 76] on div "Resumen Menús Categorías Artículos Grupos modificadores Publicar" at bounding box center [777, 82] width 1058 height 29
click at [718, 75] on button "Grupos modificadores" at bounding box center [653, 82] width 141 height 29
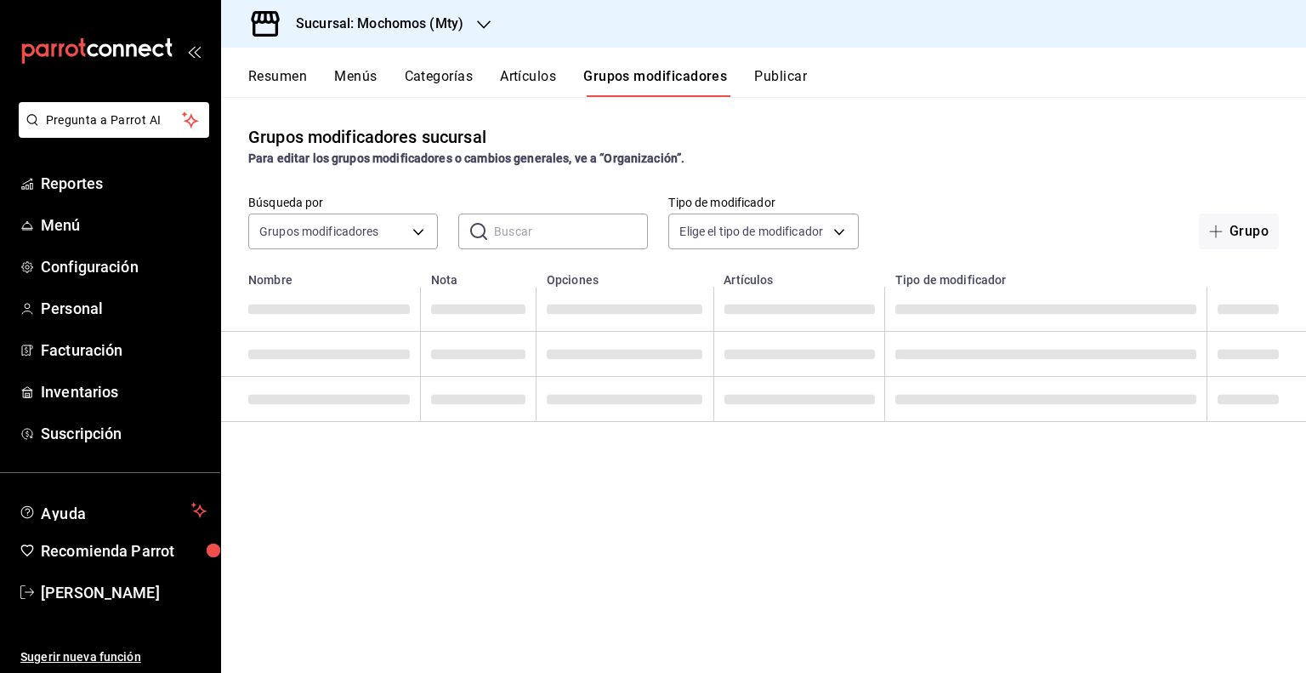
click at [501, 75] on div "Resumen Menús Categorías Artículos Grupos modificadores Publicar" at bounding box center [777, 82] width 1058 height 29
click at [511, 71] on button "Artículos" at bounding box center [528, 82] width 56 height 29
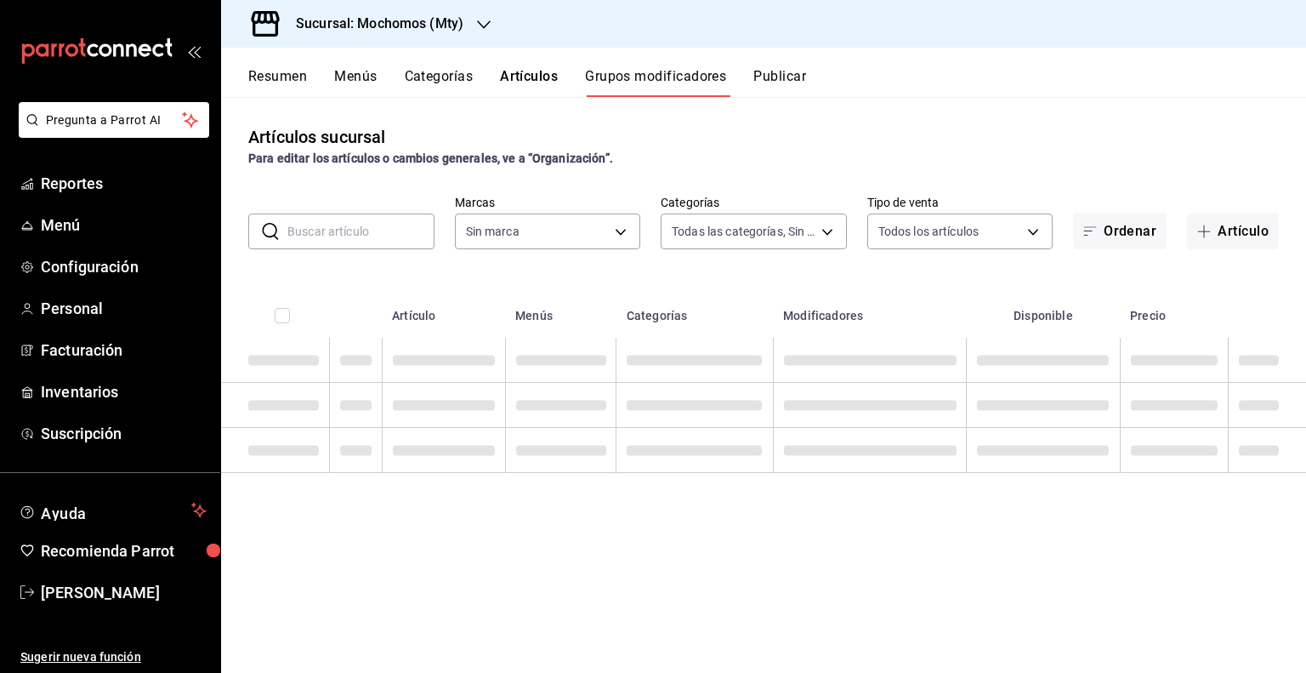
click at [303, 230] on input "text" at bounding box center [360, 231] width 147 height 34
type input "b352ad34-a903-4246-b8b1-197398375429"
type input "cena"
type input "b352ad34-a903-4246-b8b1-197398375429"
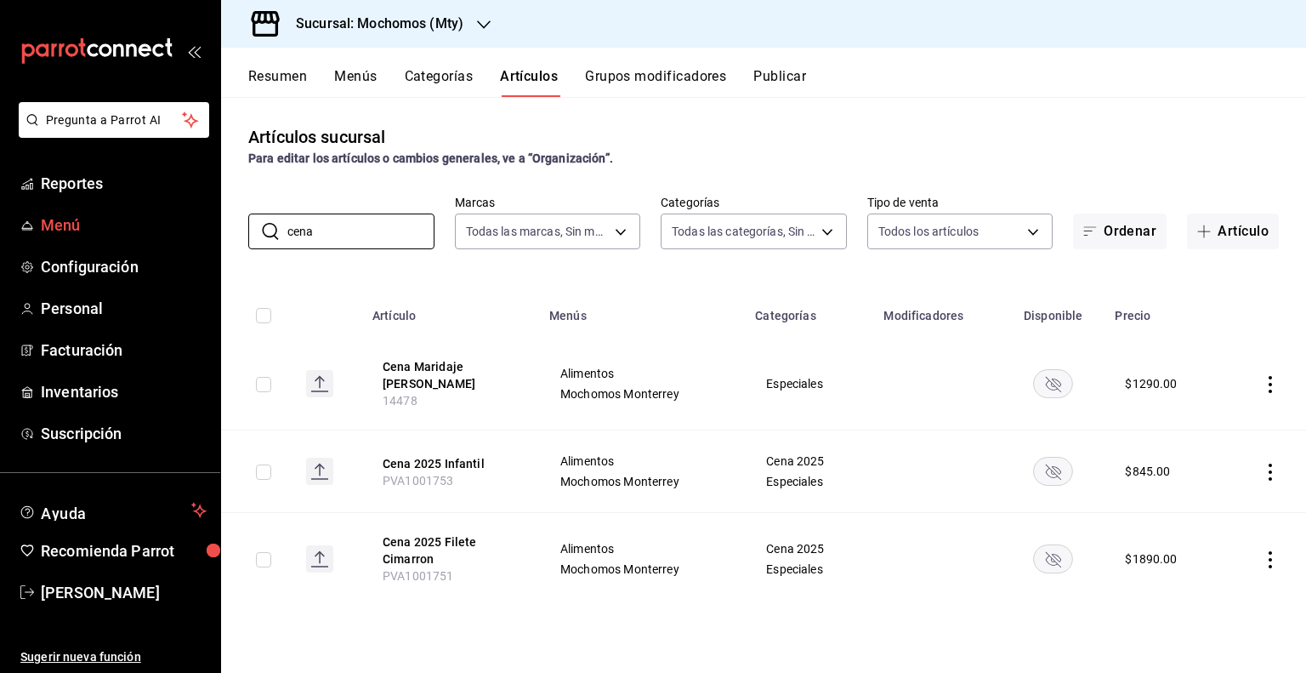
drag, startPoint x: 344, startPoint y: 237, endPoint x: 10, endPoint y: 241, distance: 334.2
click at [10, 241] on div "Pregunta a Parrot AI Reportes Menú Configuración Personal Facturación Inventari…" at bounding box center [653, 336] width 1306 height 673
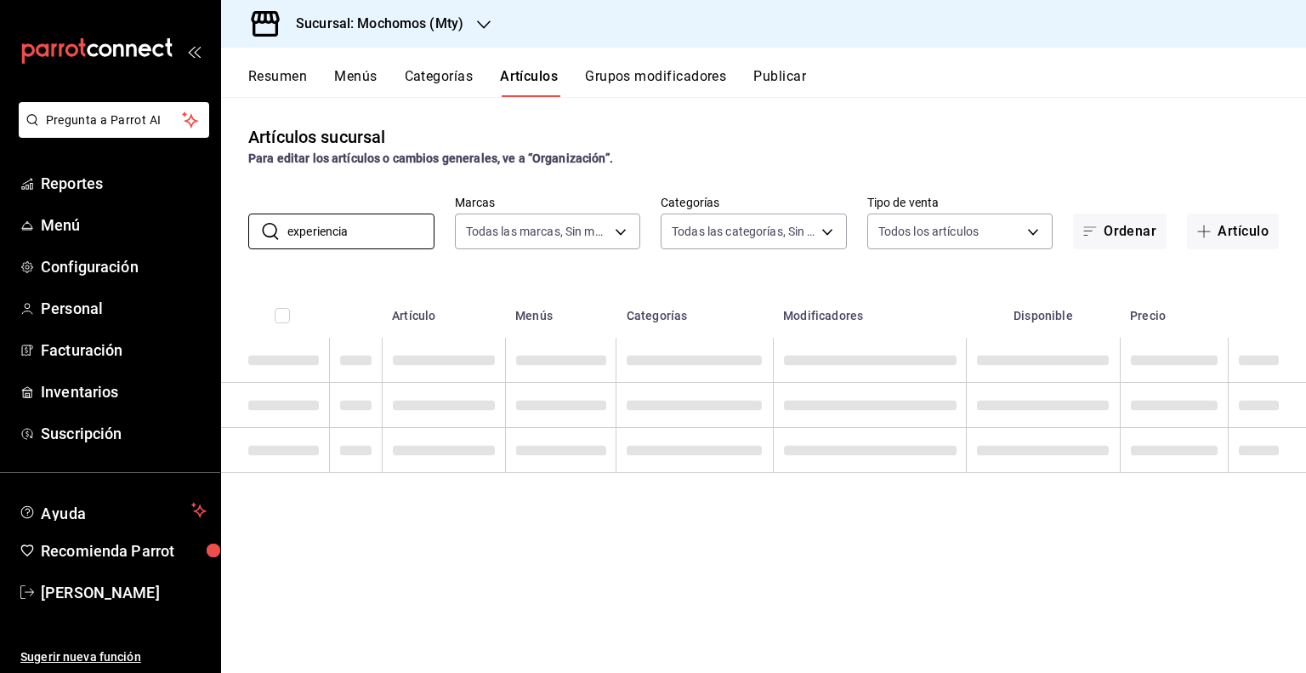
type input "experiencia"
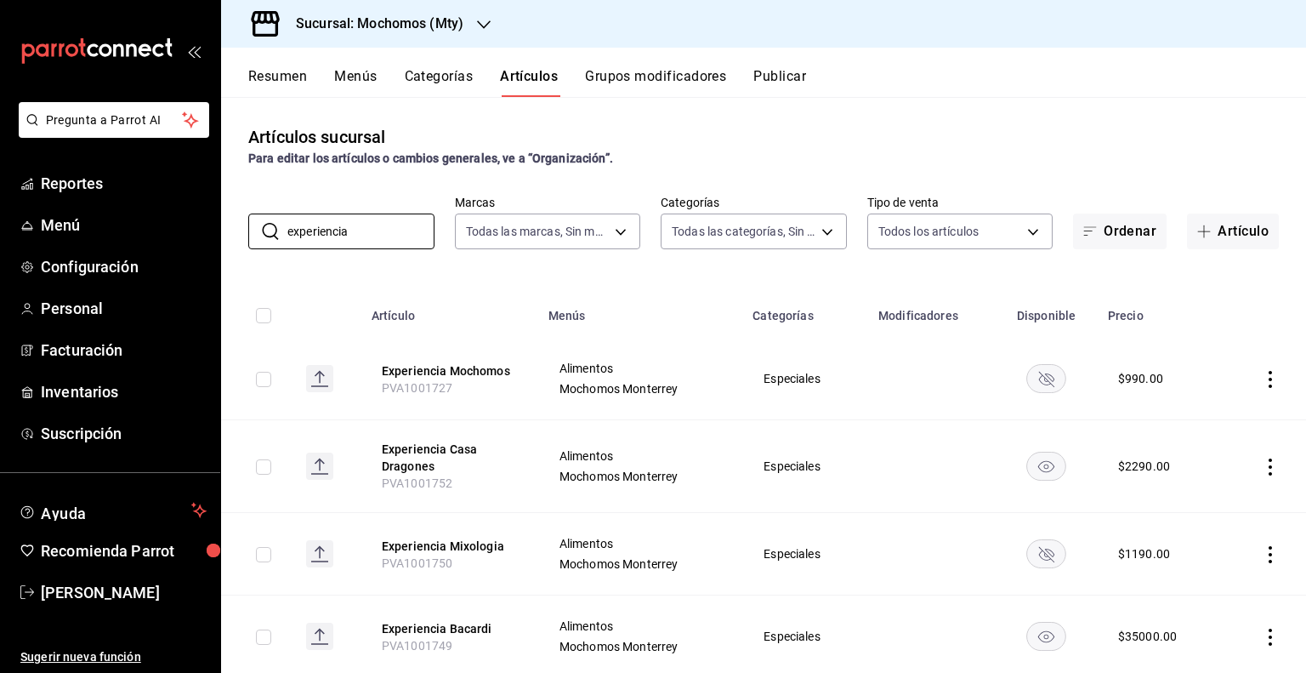
click at [423, 486] on span "PVA1001752" at bounding box center [417, 483] width 71 height 14
copy span "PVA1001752"
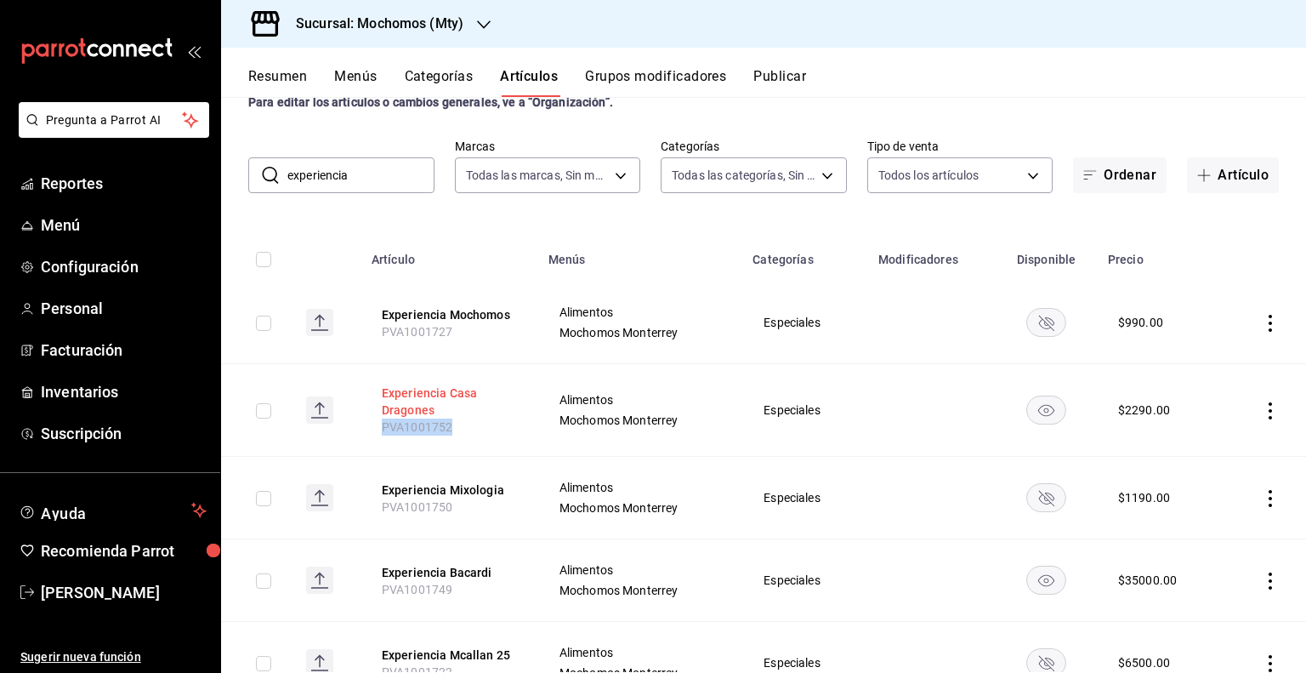
scroll to position [85, 0]
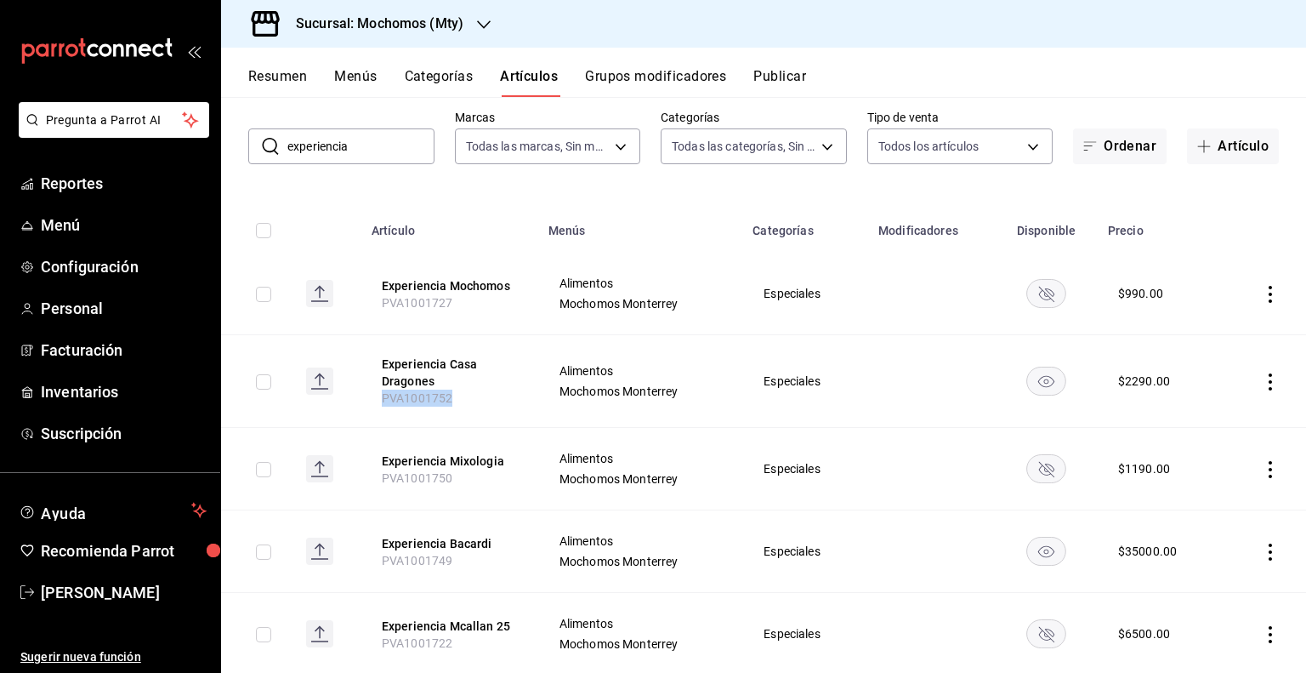
copy span "PVA1001752"
click at [497, 390] on th "Experiencia Casa Dragones PVA1001752" at bounding box center [449, 381] width 177 height 93
drag, startPoint x: 452, startPoint y: 388, endPoint x: 453, endPoint y: 402, distance: 14.6
click at [451, 388] on button "Experiencia Casa Dragones" at bounding box center [450, 372] width 136 height 34
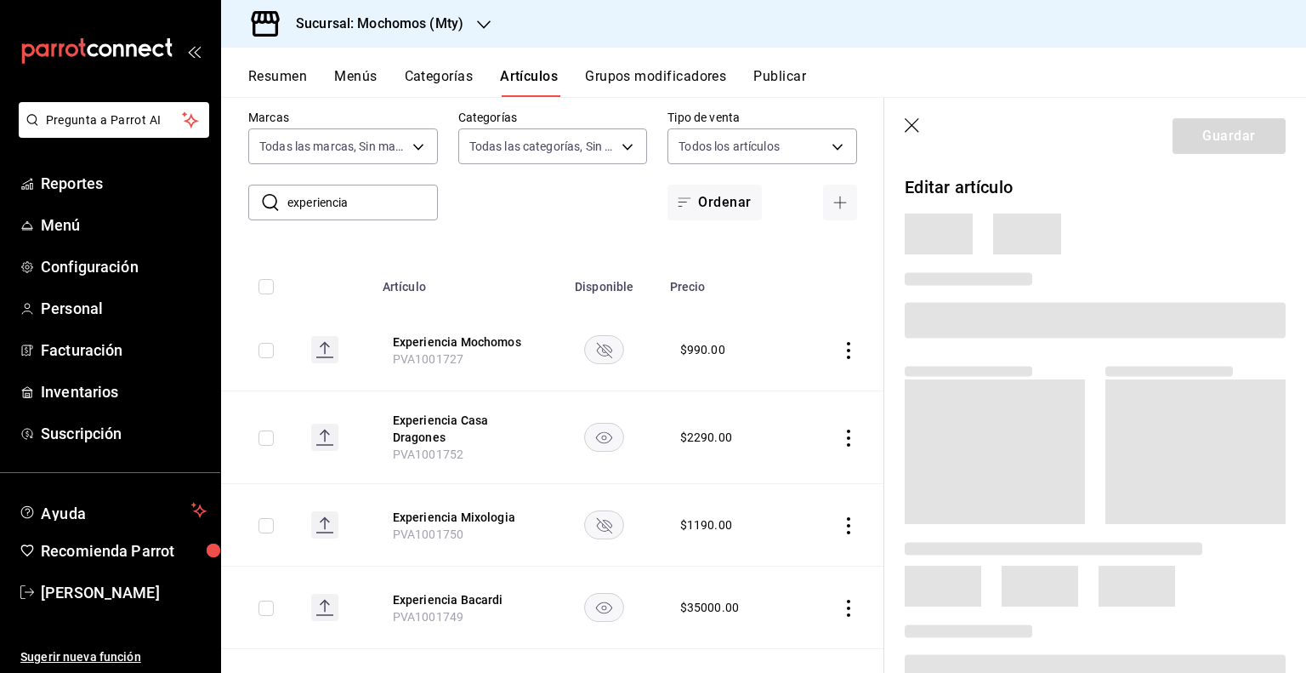
click at [901, 122] on header "Guardar" at bounding box center [1095, 133] width 422 height 70
click at [914, 126] on icon "button" at bounding box center [913, 126] width 17 height 17
